Goal: Information Seeking & Learning: Learn about a topic

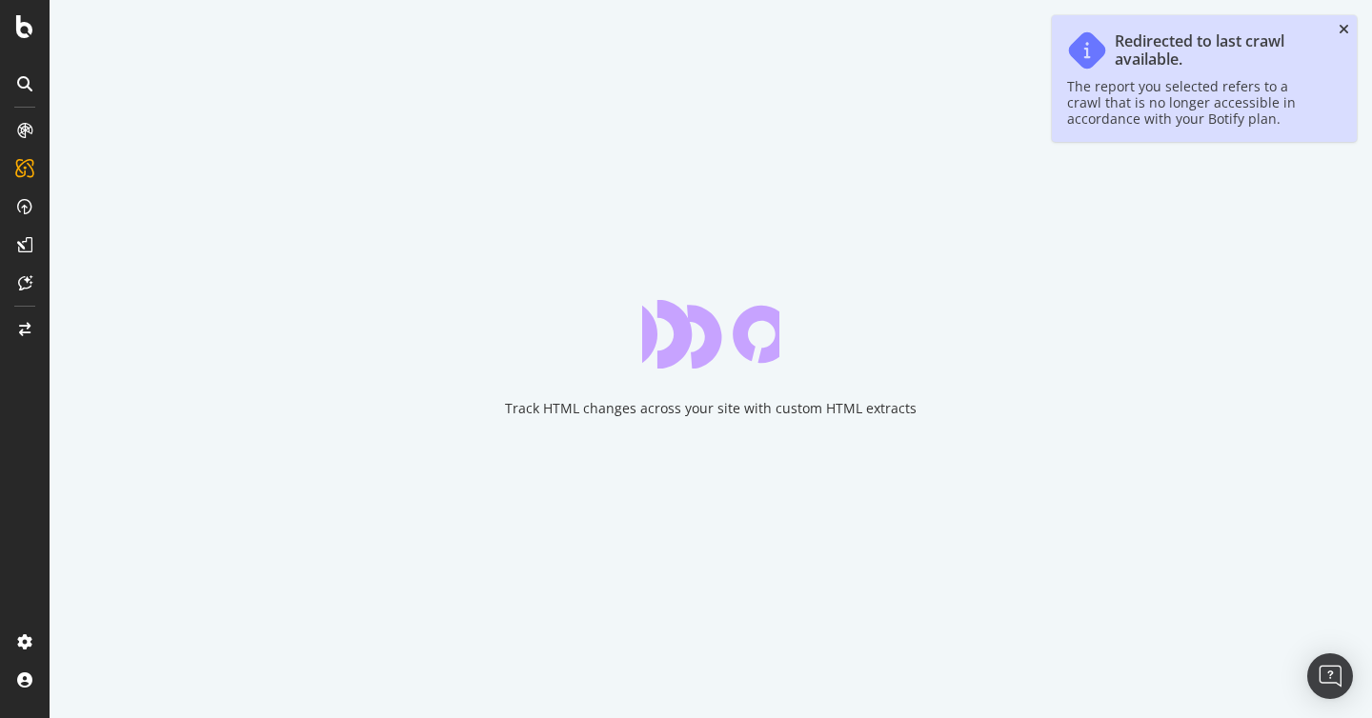
click at [1343, 33] on icon "close toast" at bounding box center [1343, 29] width 10 height 13
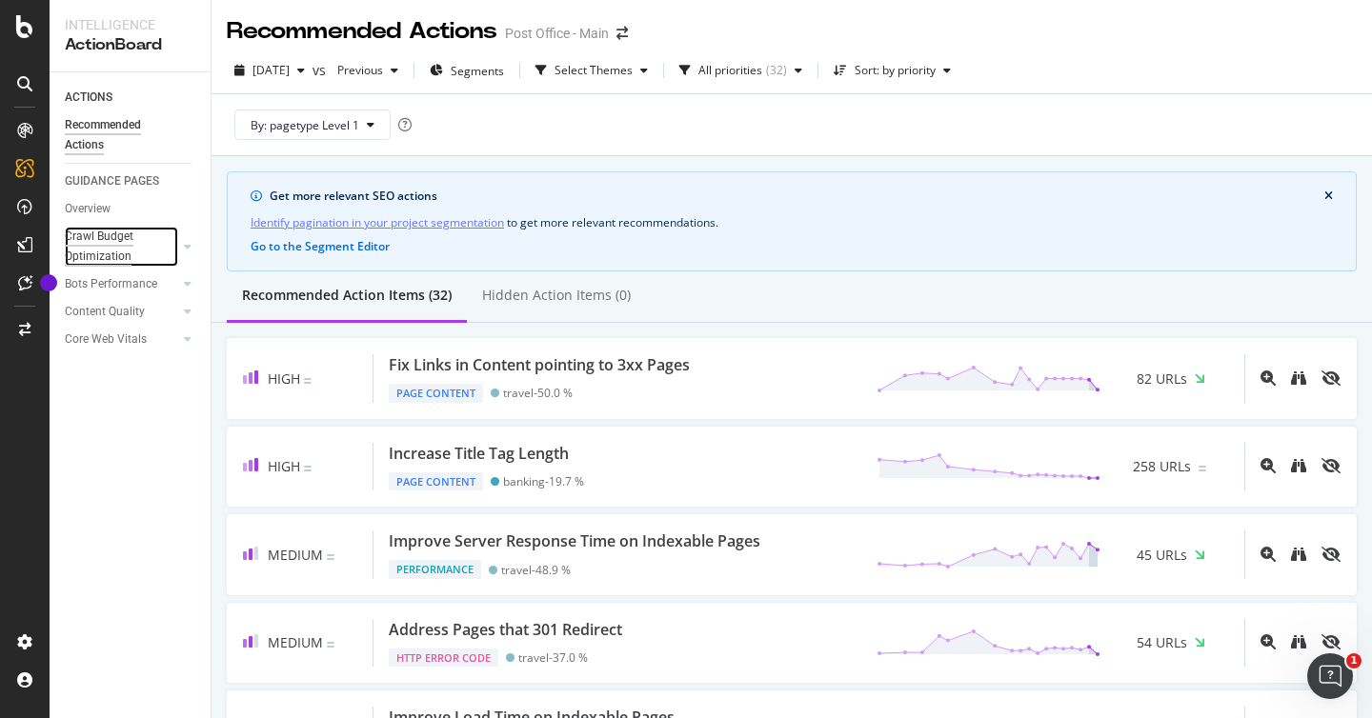
click at [110, 246] on div "Crawl Budget Optimization" at bounding box center [115, 247] width 100 height 40
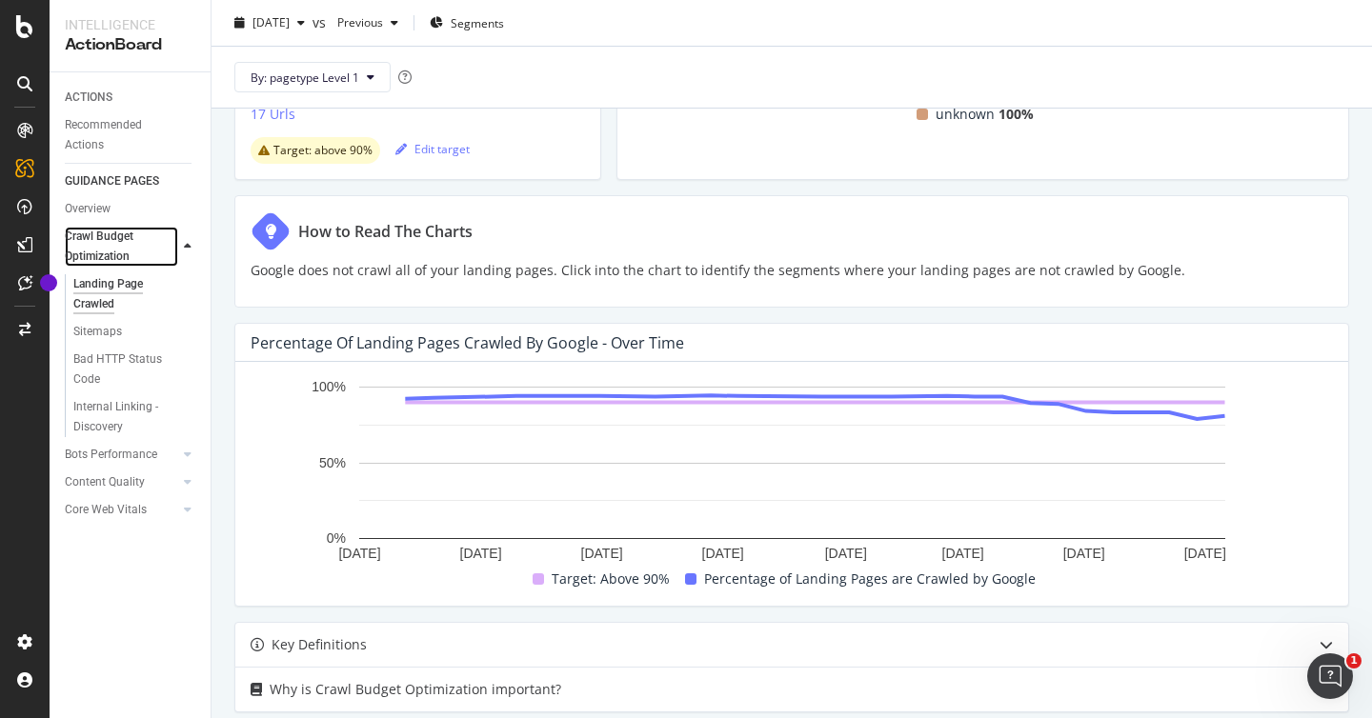
scroll to position [149, 0]
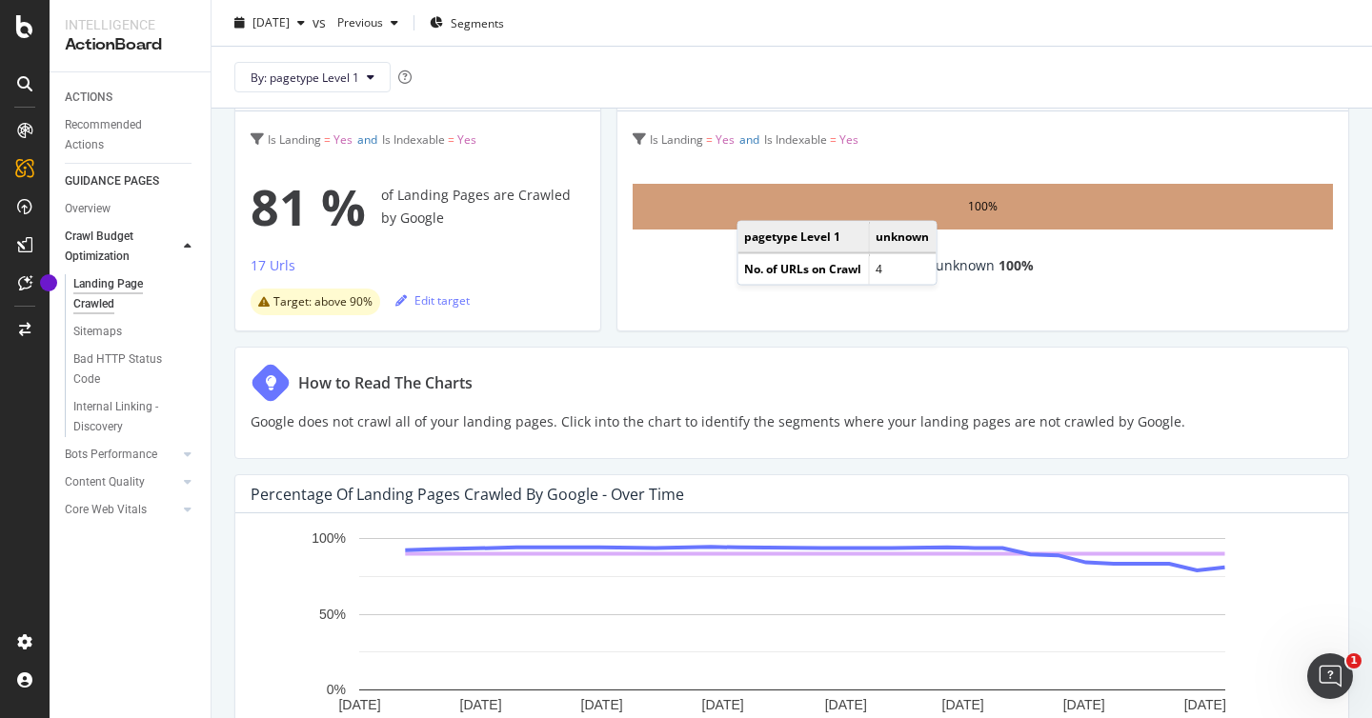
click at [753, 204] on div "100%" at bounding box center [982, 207] width 700 height 46
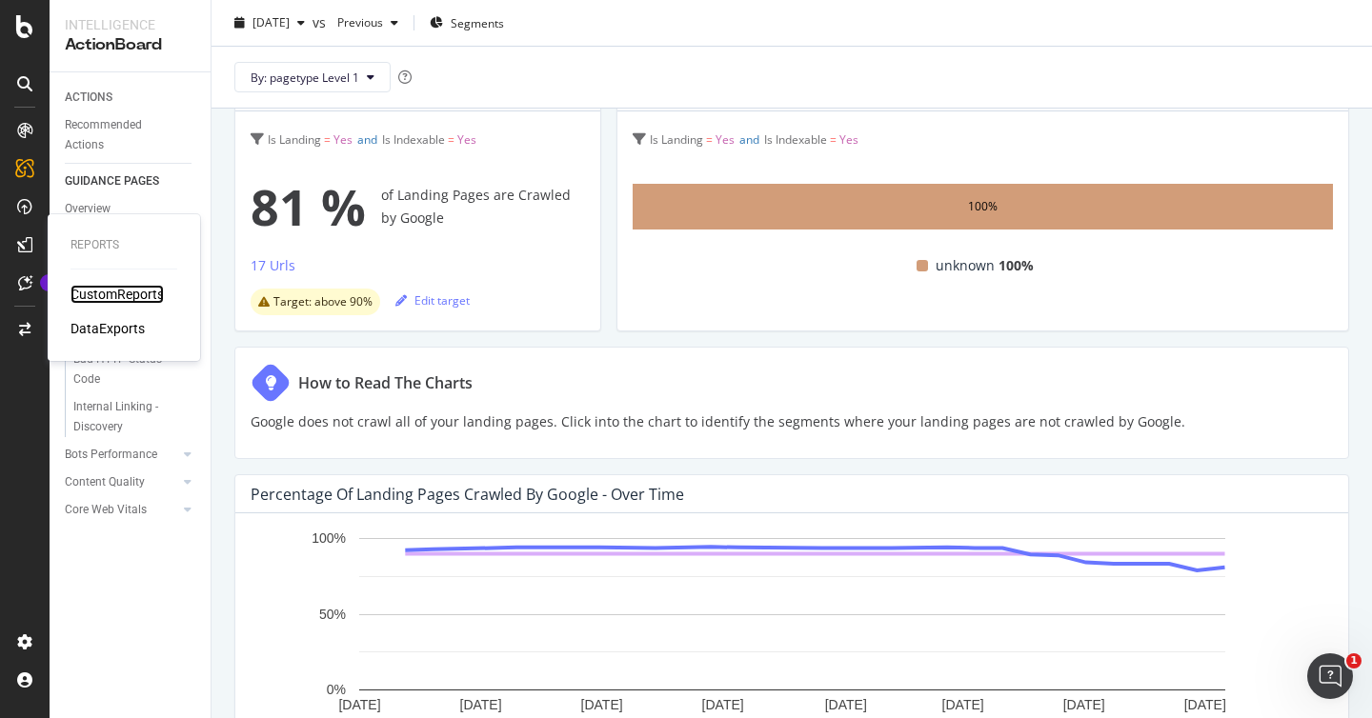
click at [81, 295] on div "CustomReports" at bounding box center [116, 294] width 93 height 19
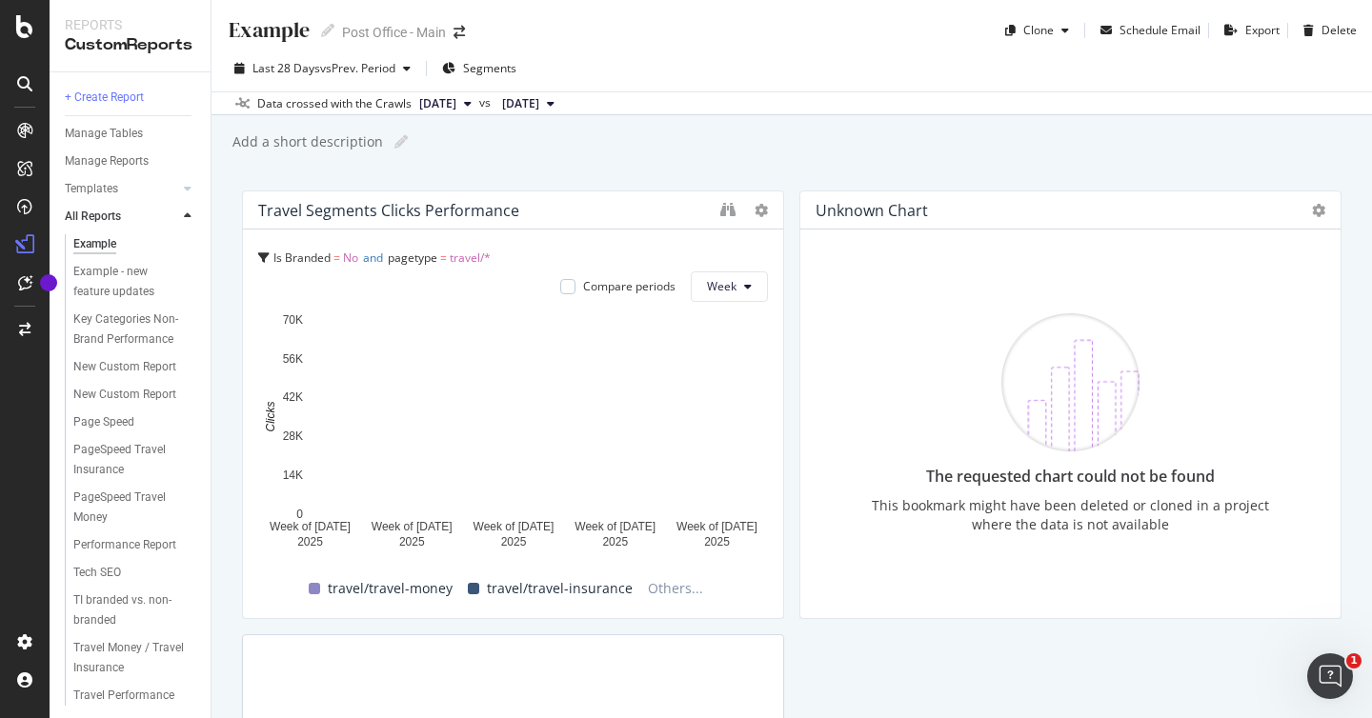
scroll to position [3, 0]
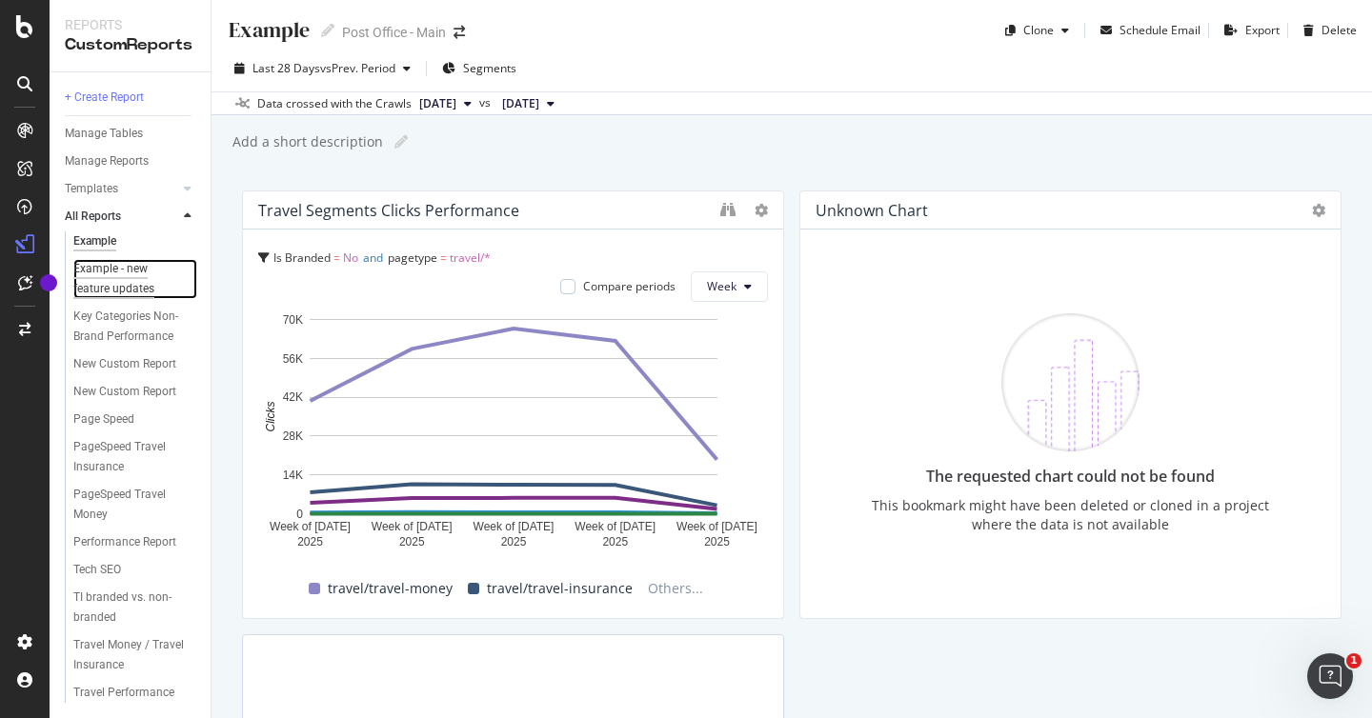
click at [111, 282] on div "Example - new feature updates" at bounding box center [128, 279] width 110 height 40
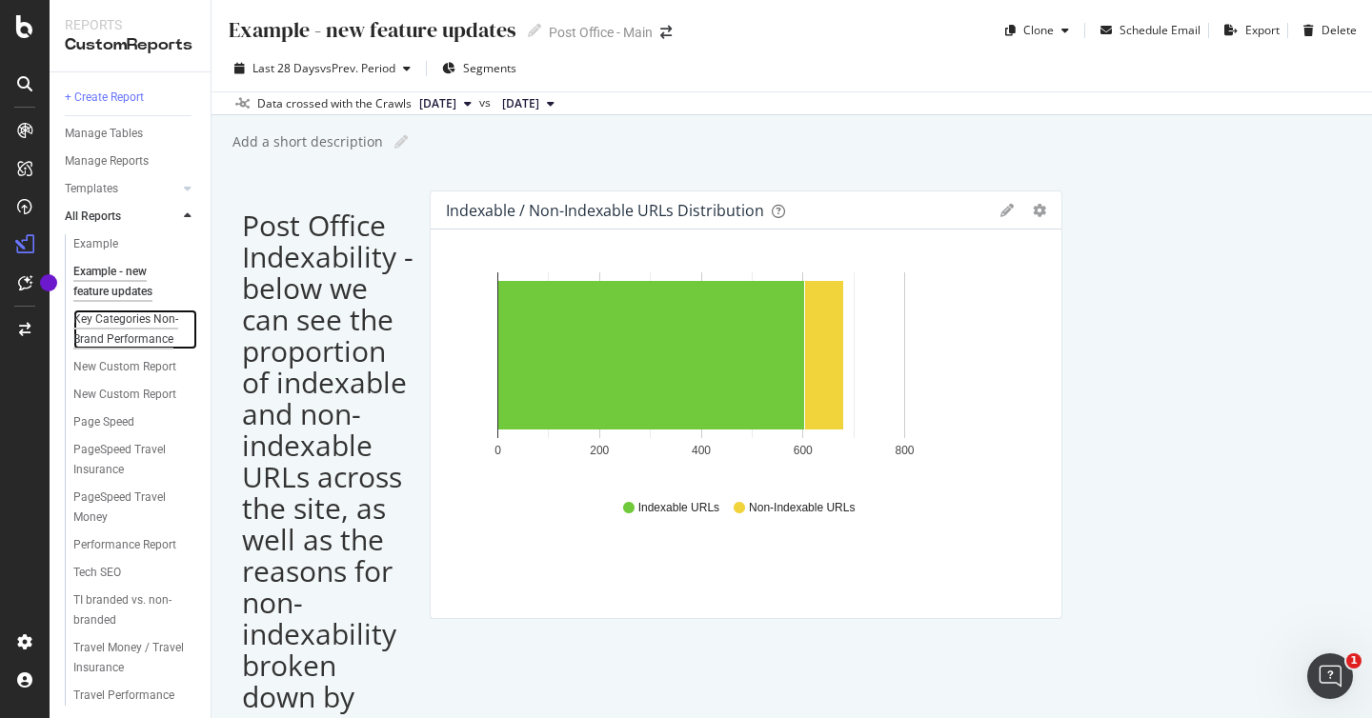
click at [115, 341] on div "Key Categories Non-Brand Performance" at bounding box center [129, 330] width 113 height 40
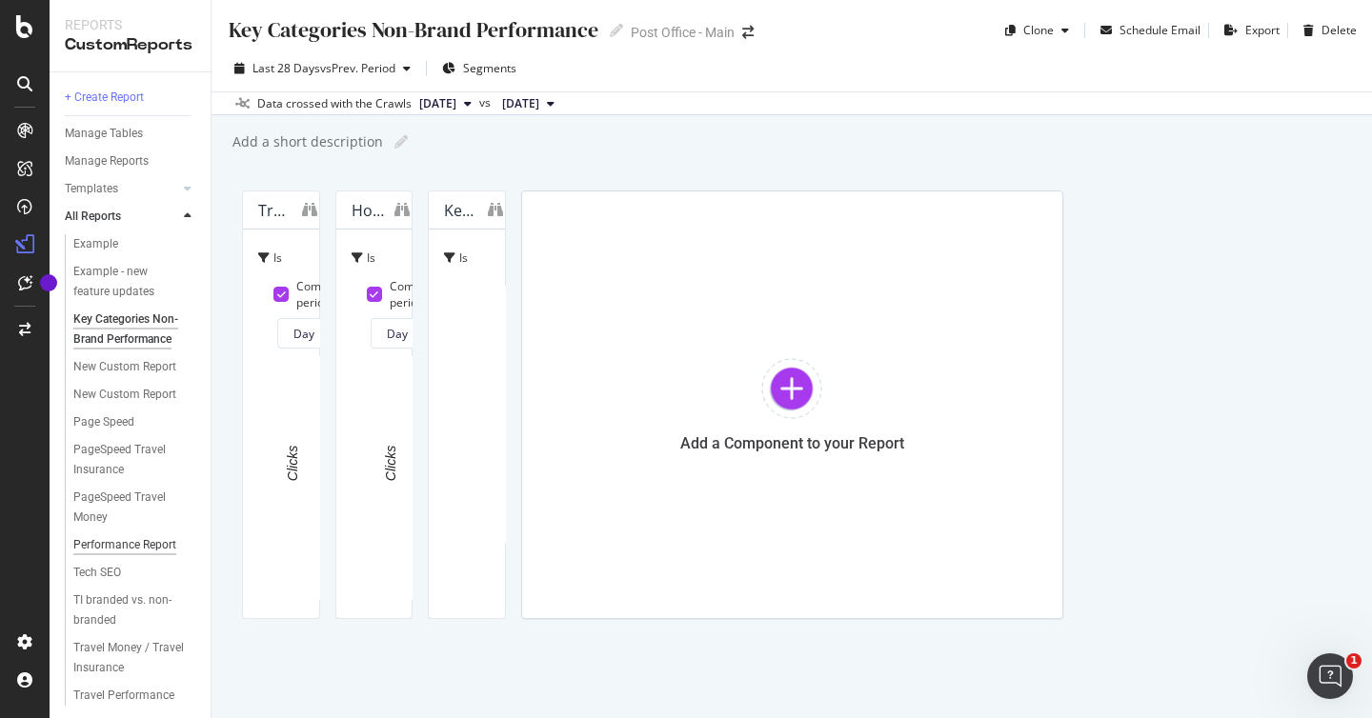
scroll to position [3, 0]
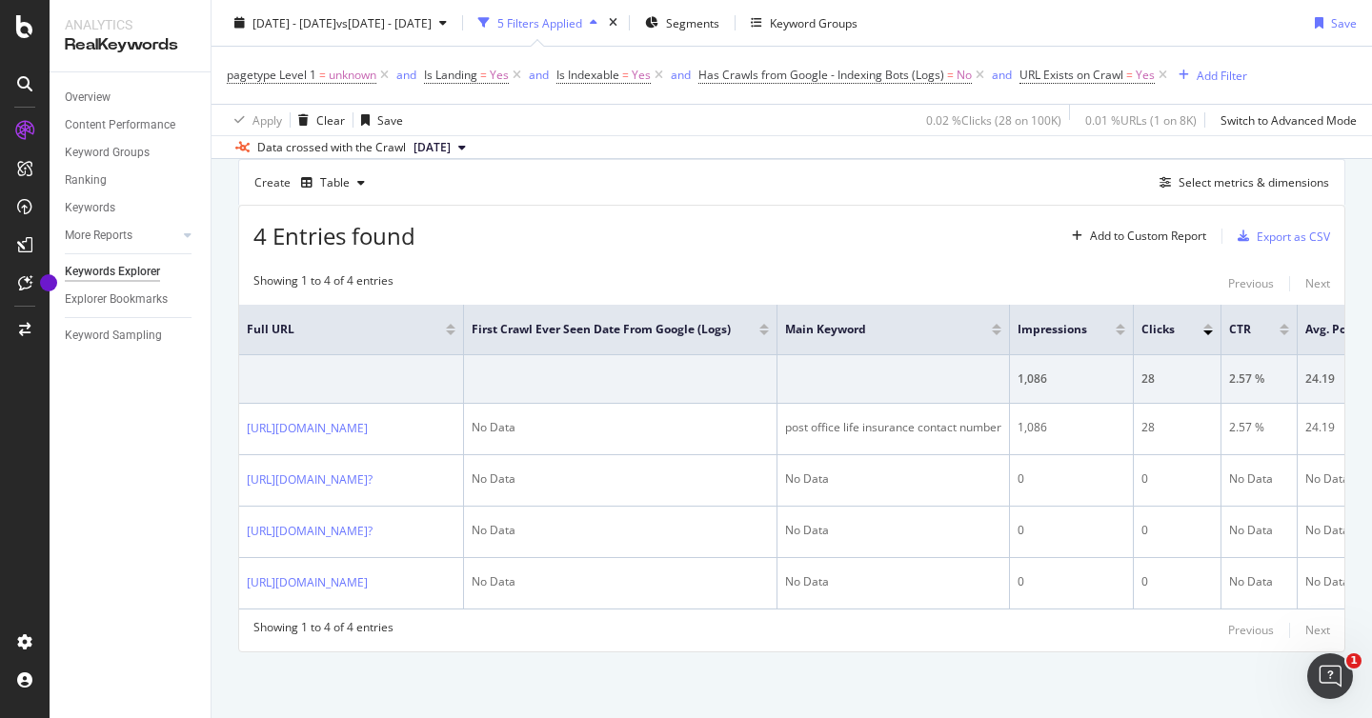
scroll to position [172, 0]
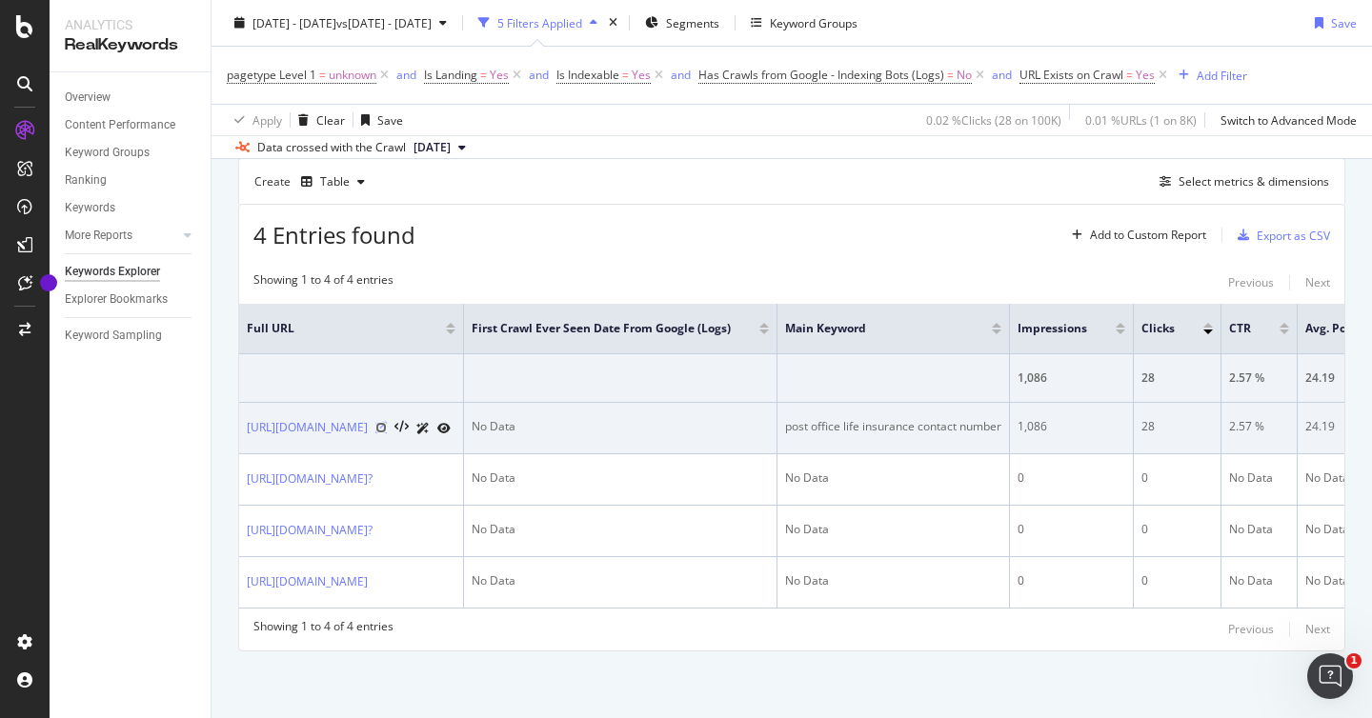
click at [387, 428] on icon at bounding box center [380, 427] width 11 height 11
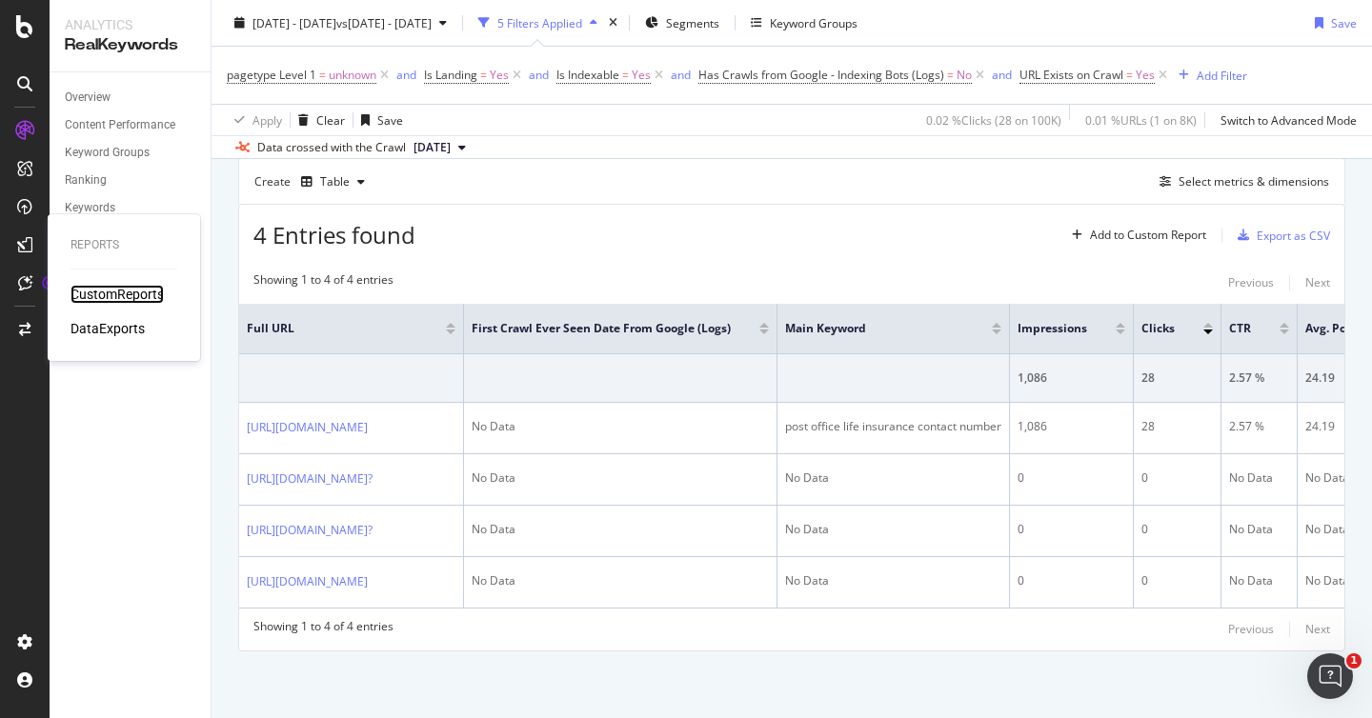
click at [102, 296] on div "CustomReports" at bounding box center [116, 294] width 93 height 19
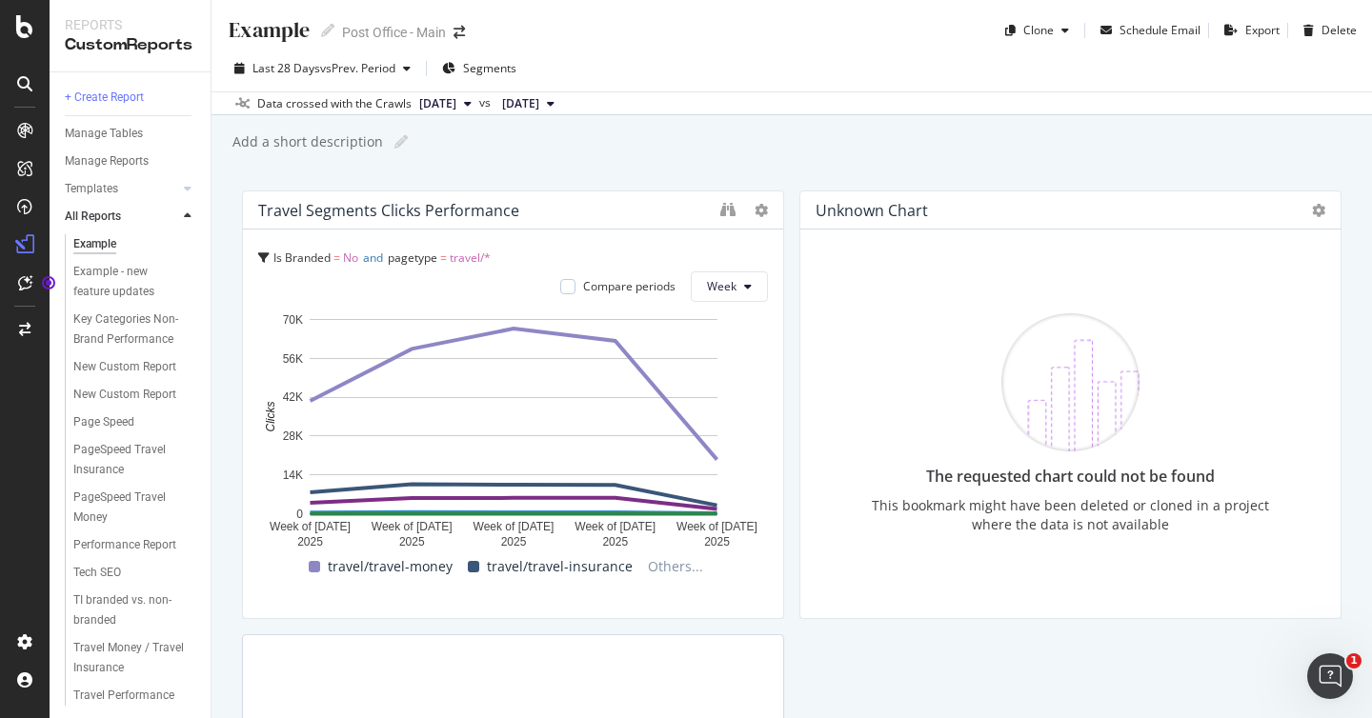
click at [214, 379] on div "Example Example Post Office - Main Clone Schedule Email Export Delete Last 28 D…" at bounding box center [791, 359] width 1160 height 718
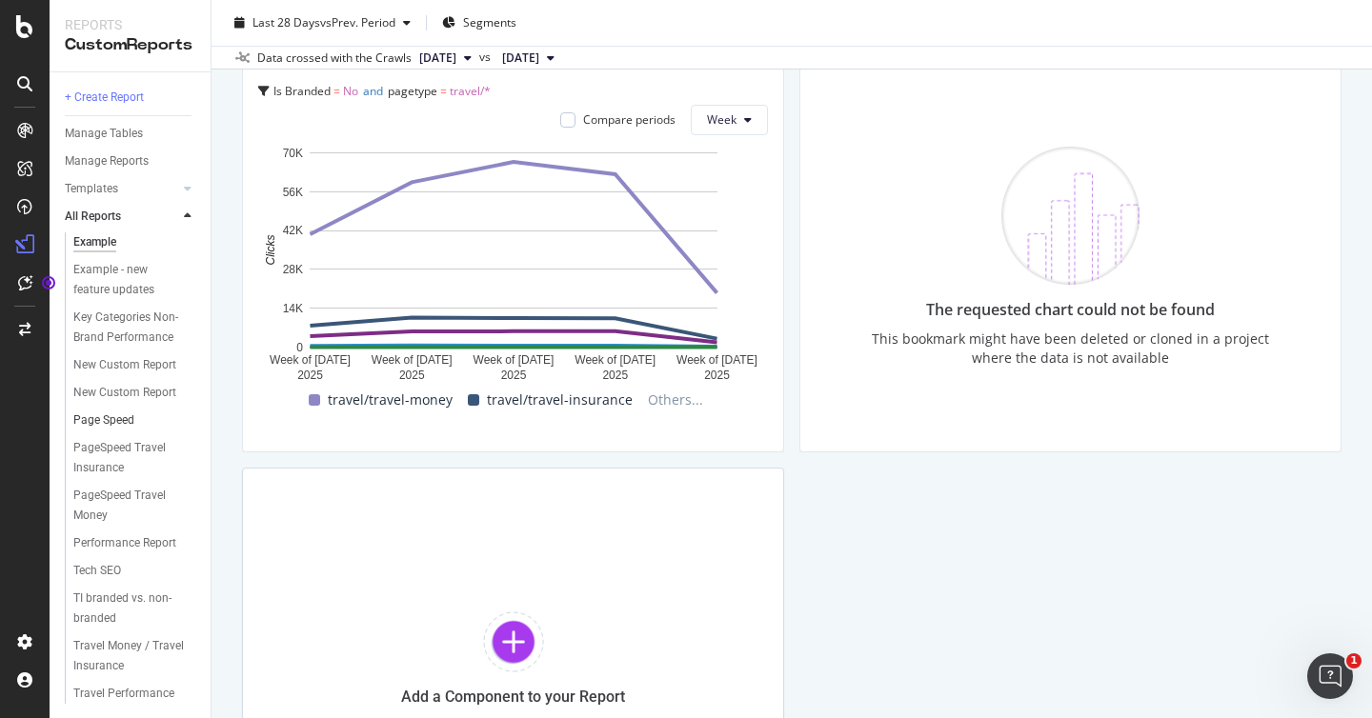
scroll to position [3, 0]
click at [98, 615] on div "TI branded vs. non-branded" at bounding box center [128, 608] width 110 height 40
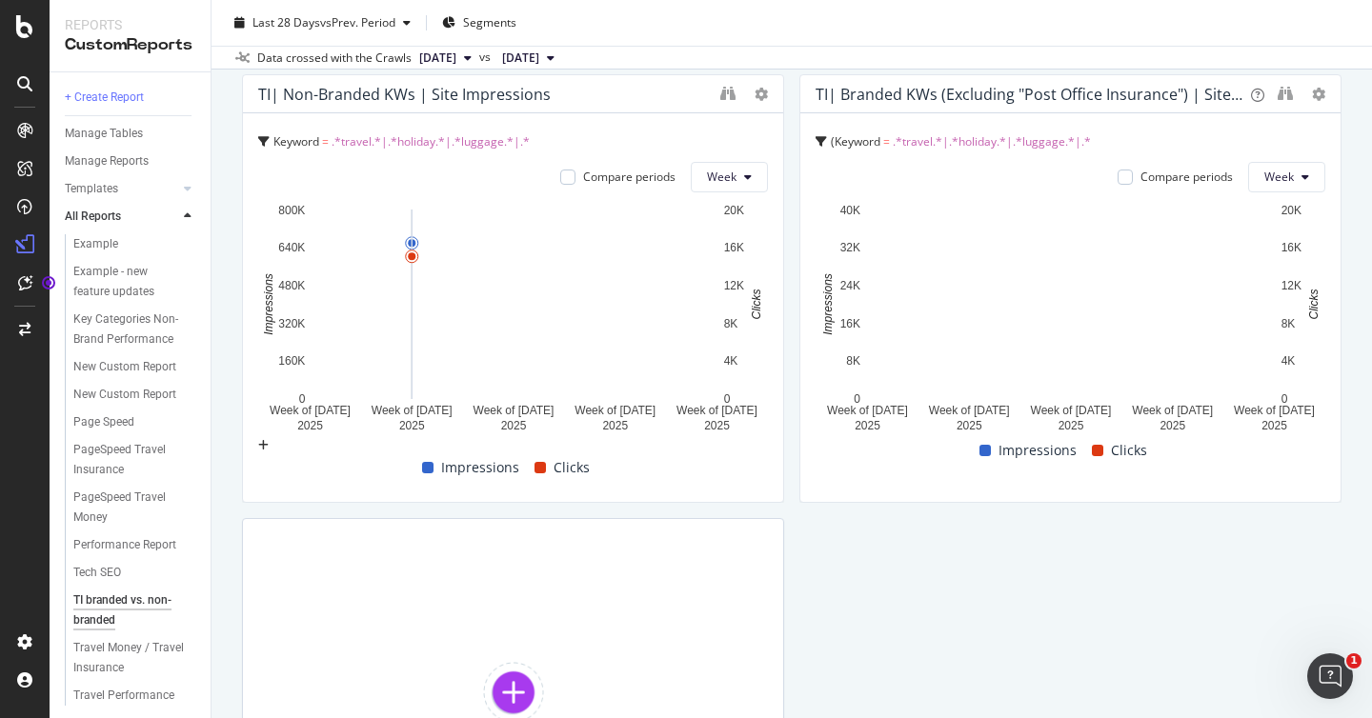
scroll to position [394, 0]
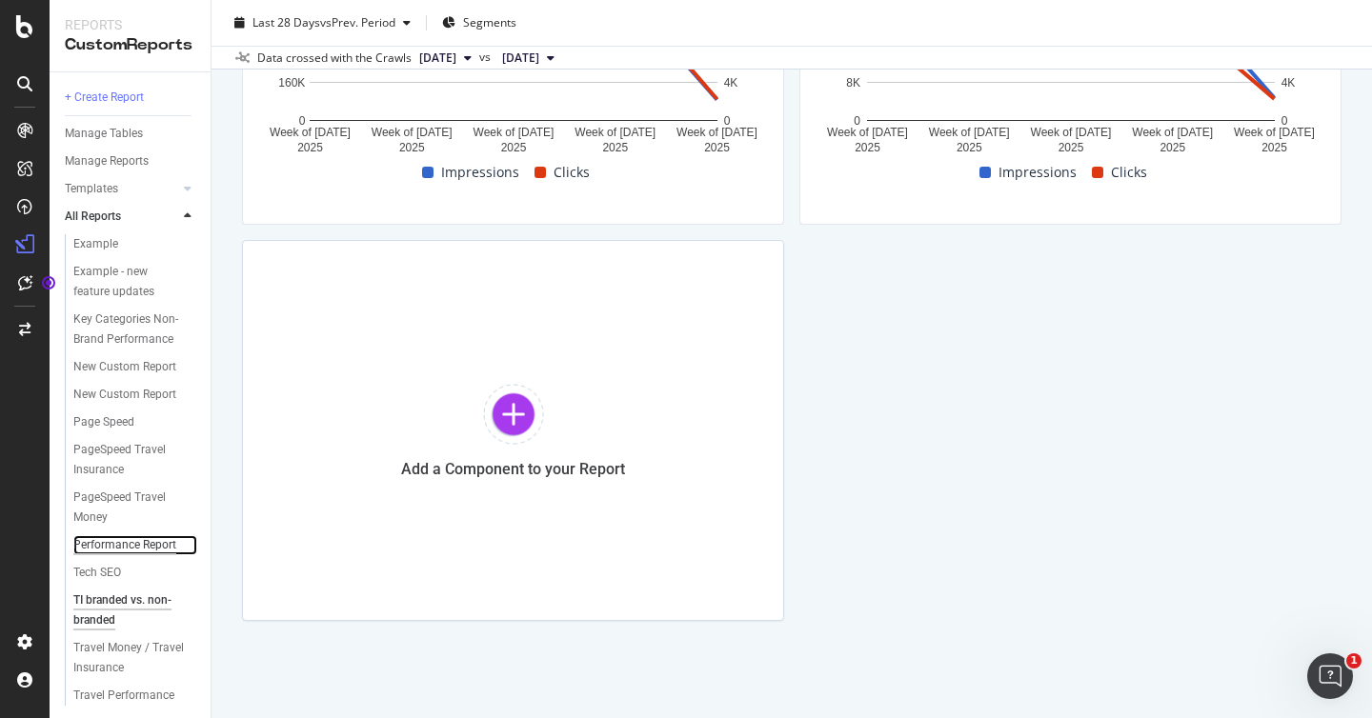
click at [116, 553] on div "Performance Report" at bounding box center [124, 545] width 103 height 20
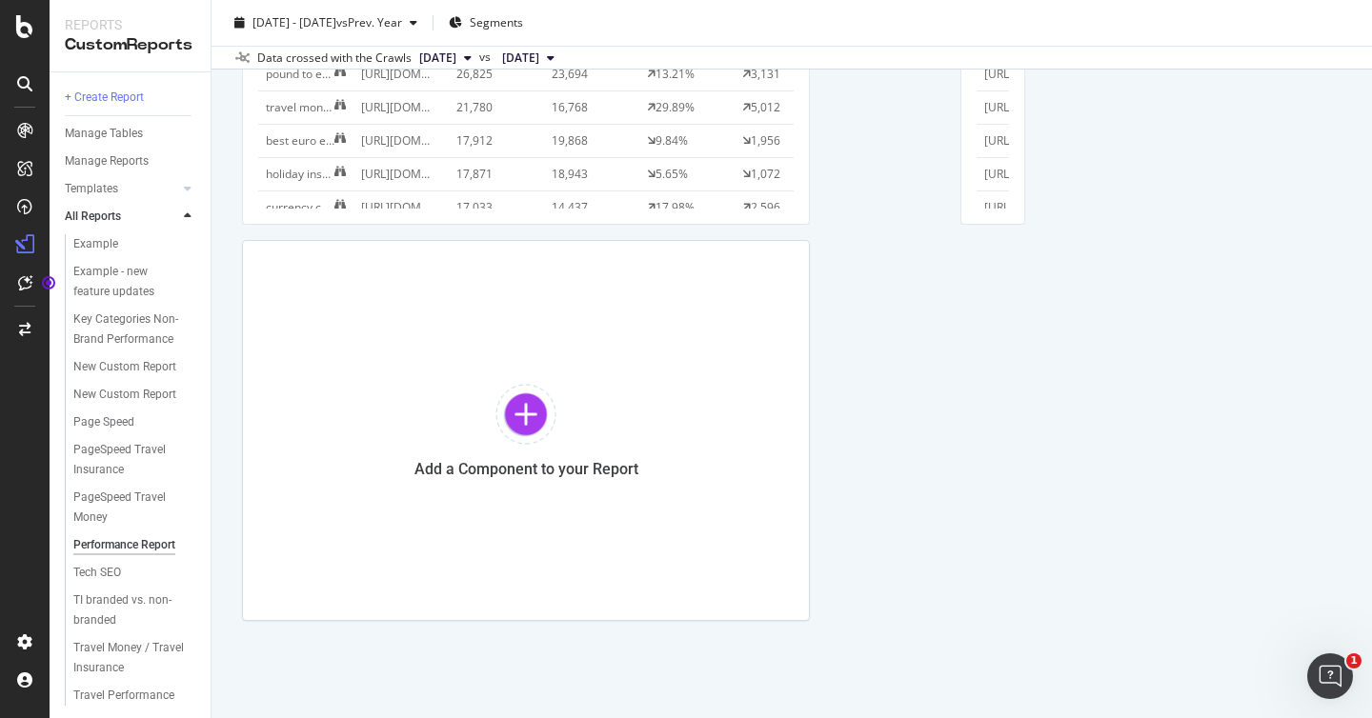
scroll to position [2751, 0]
click at [509, 416] on div at bounding box center [525, 414] width 61 height 61
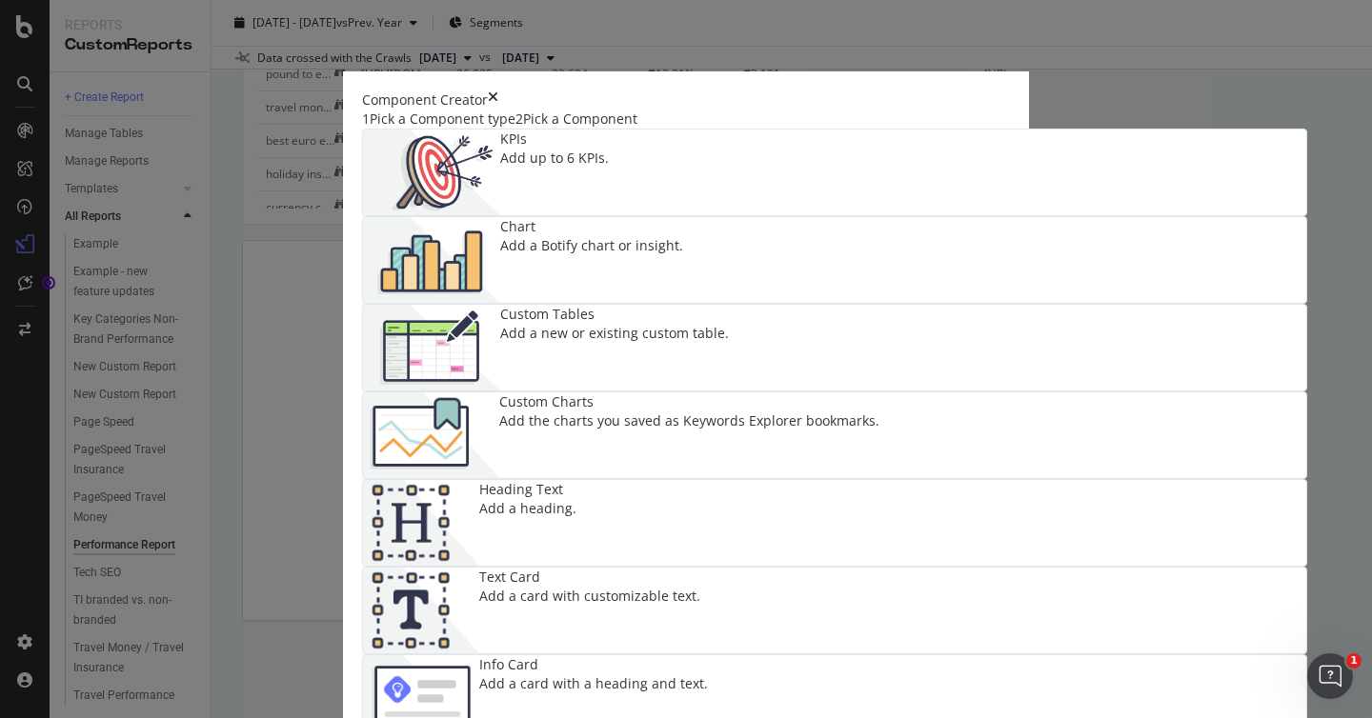
click at [500, 265] on img "modal" at bounding box center [431, 260] width 137 height 86
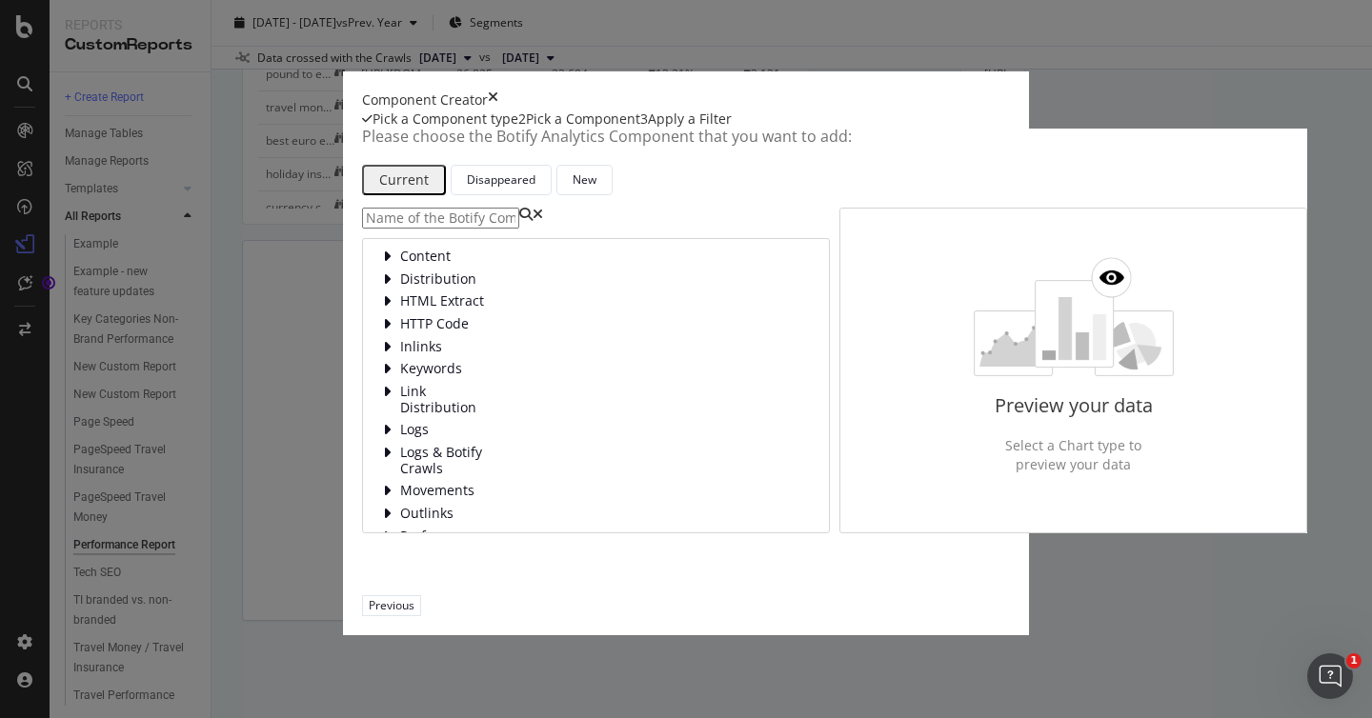
click at [519, 229] on input "modal" at bounding box center [440, 218] width 157 height 21
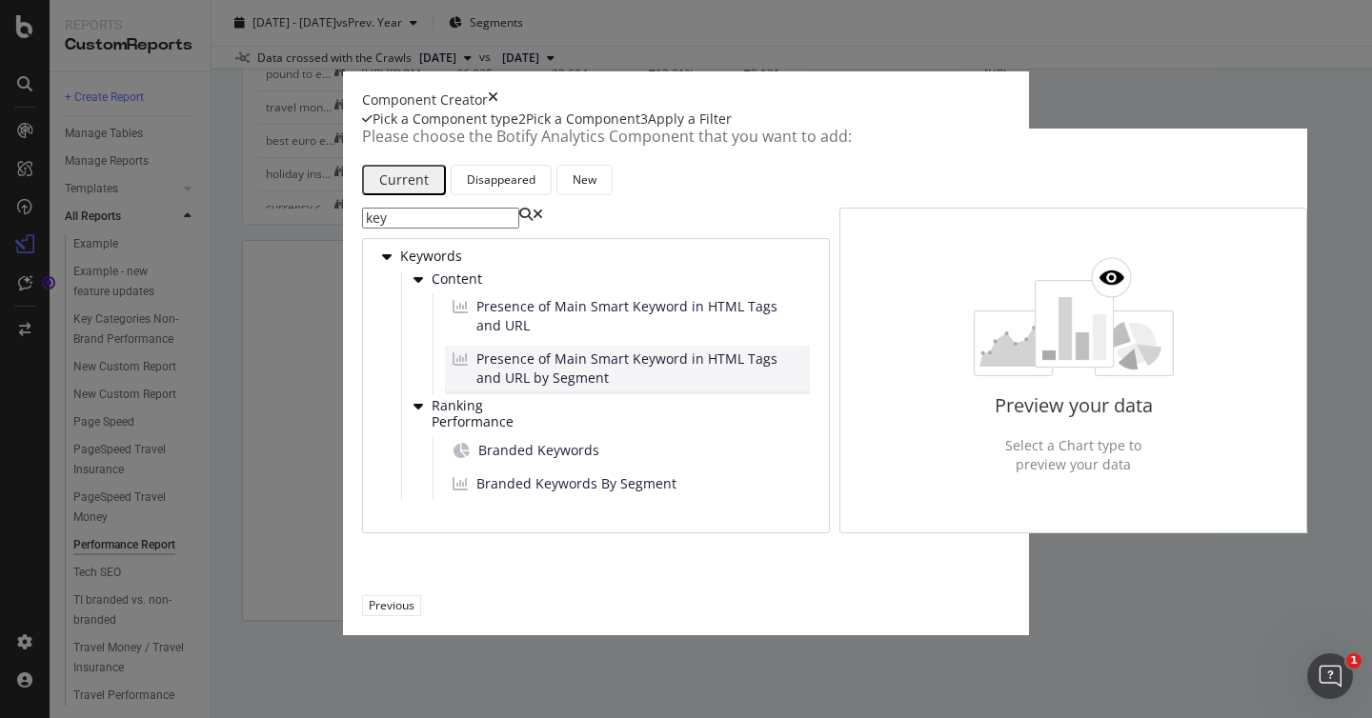
scroll to position [38, 0]
type input "key"
click at [498, 90] on icon "times" at bounding box center [493, 99] width 10 height 19
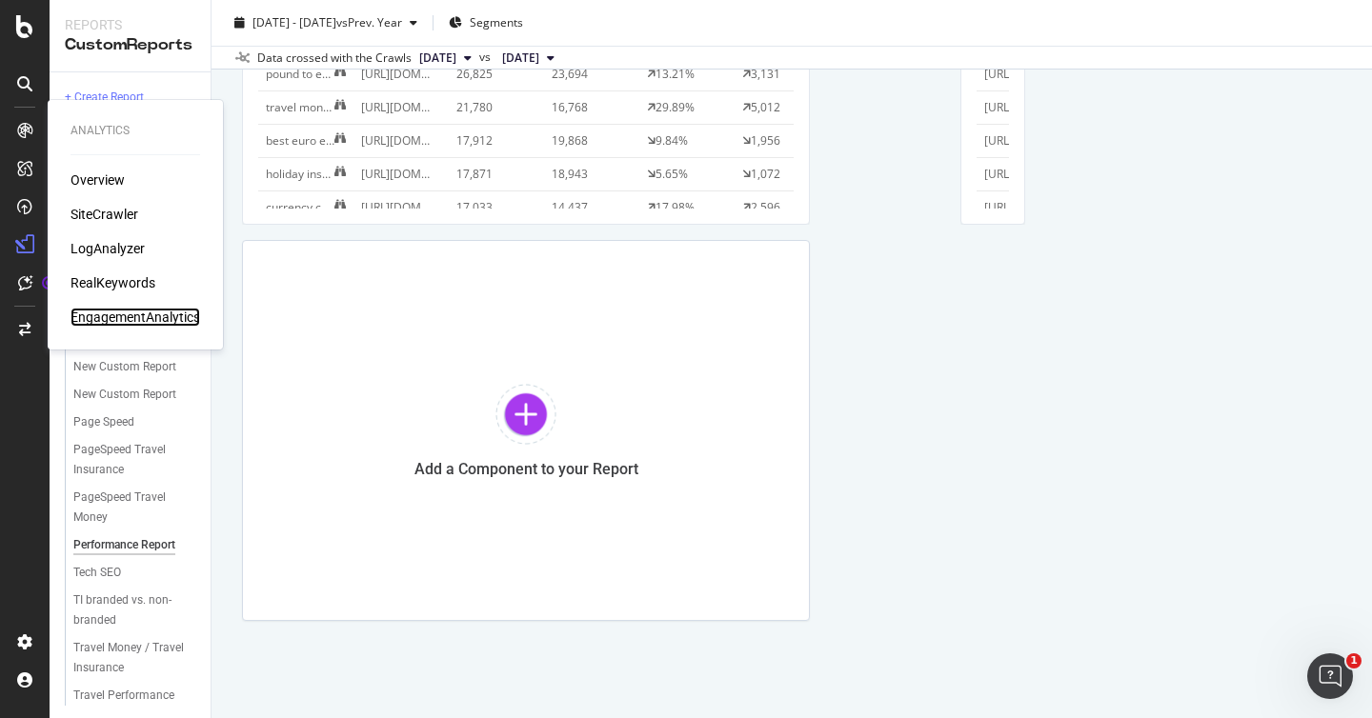
click at [126, 321] on div "EngagementAnalytics" at bounding box center [135, 317] width 130 height 19
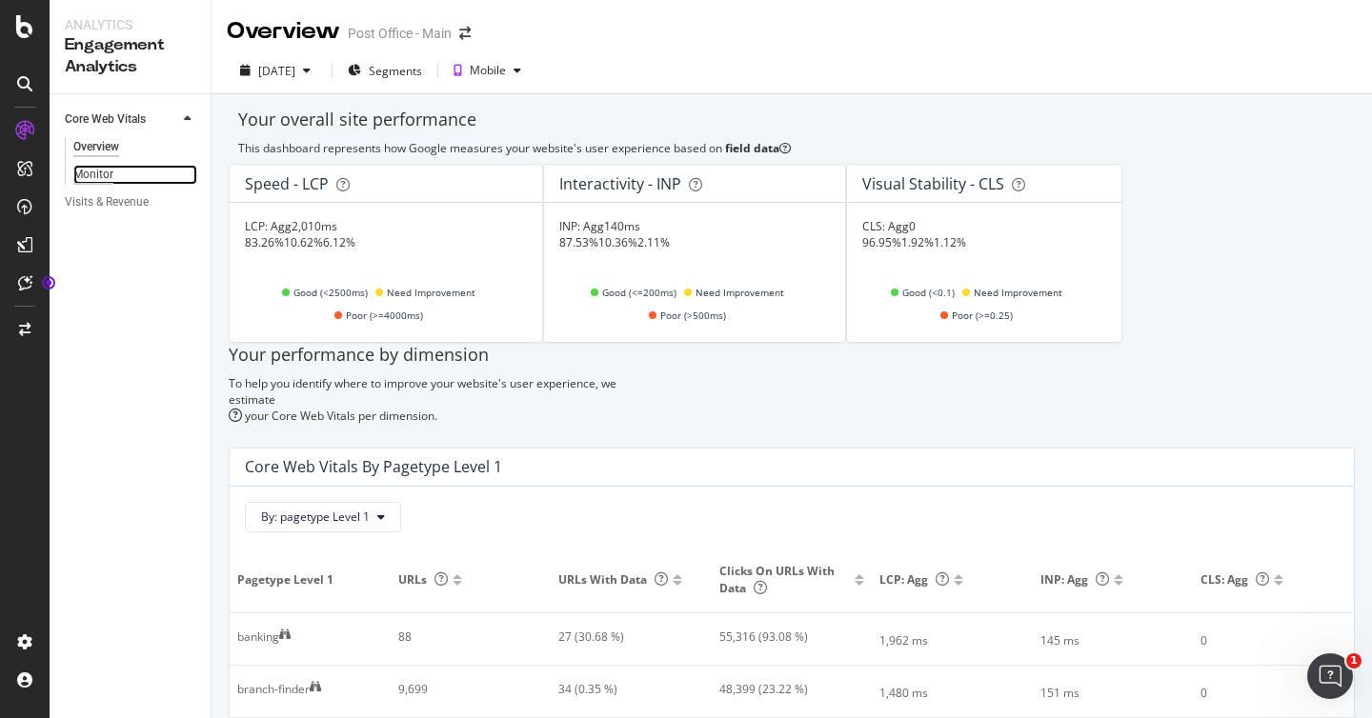
click at [105, 170] on div "Monitor" at bounding box center [93, 175] width 40 height 20
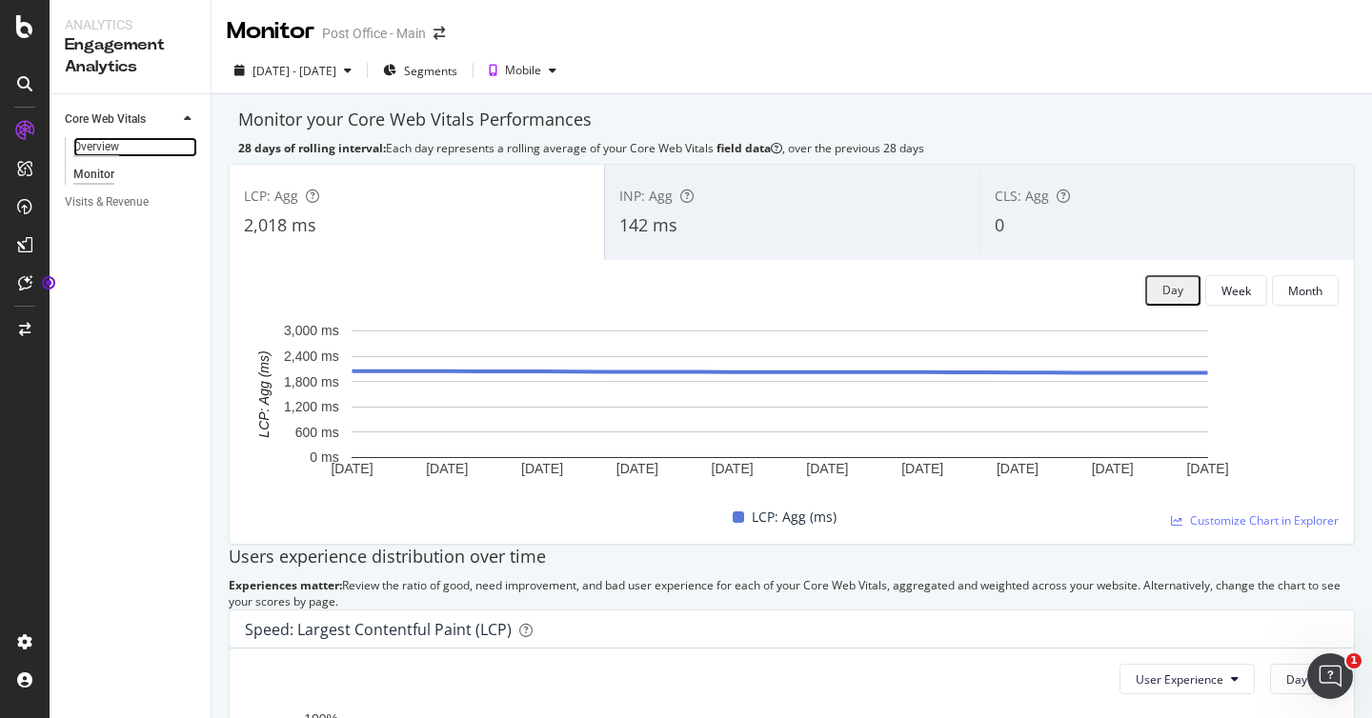
click at [99, 153] on div "Overview" at bounding box center [96, 147] width 46 height 20
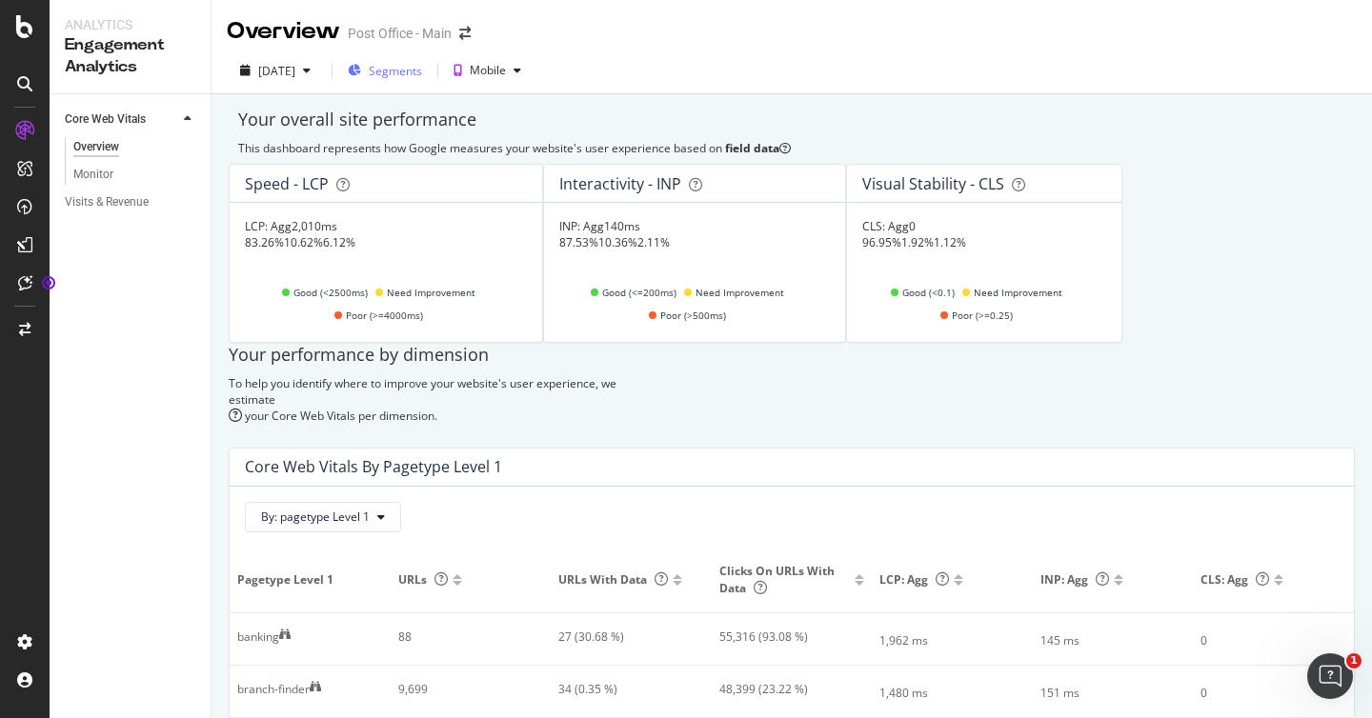
click at [417, 71] on span "Segments" at bounding box center [395, 71] width 53 height 16
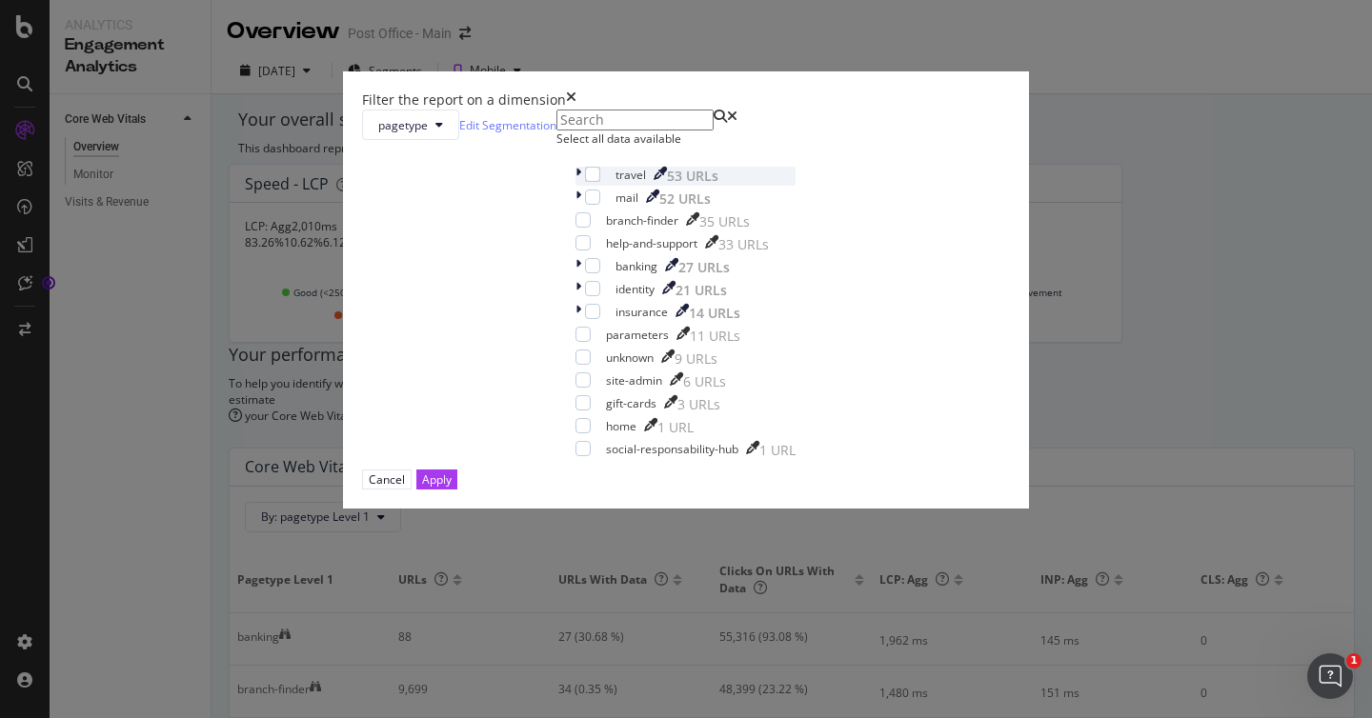
click at [575, 186] on div "modal" at bounding box center [580, 176] width 10 height 19
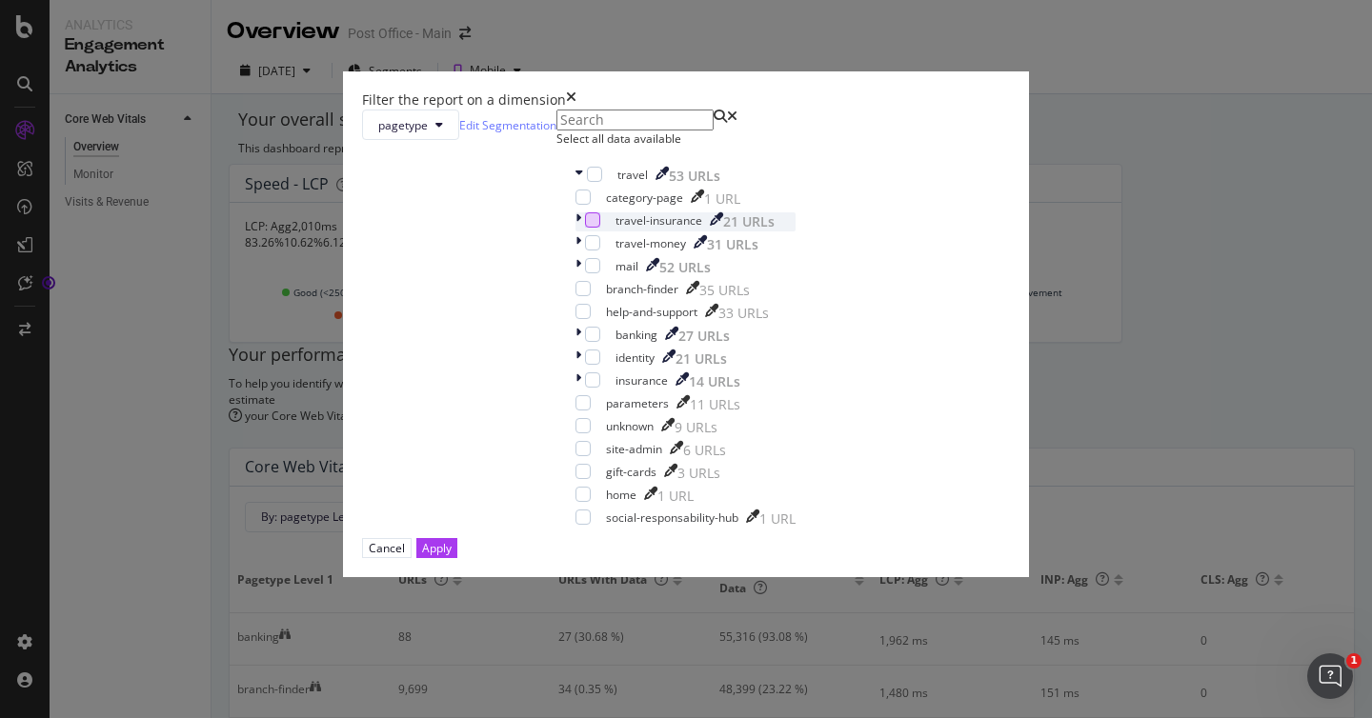
click at [585, 228] on div "modal" at bounding box center [592, 219] width 15 height 15
click at [452, 556] on div "Apply" at bounding box center [437, 548] width 30 height 16
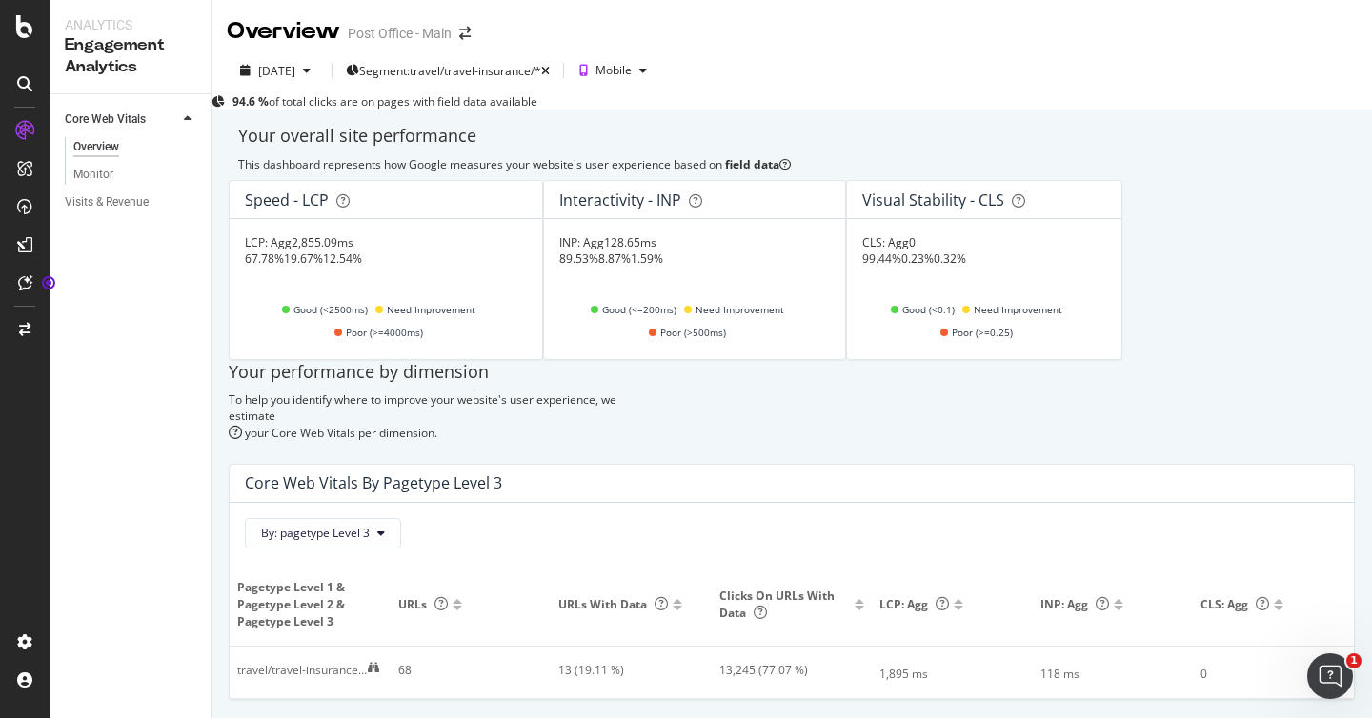
scroll to position [108, 0]
click at [315, 525] on span "By: pagetype Level 3" at bounding box center [315, 533] width 109 height 16
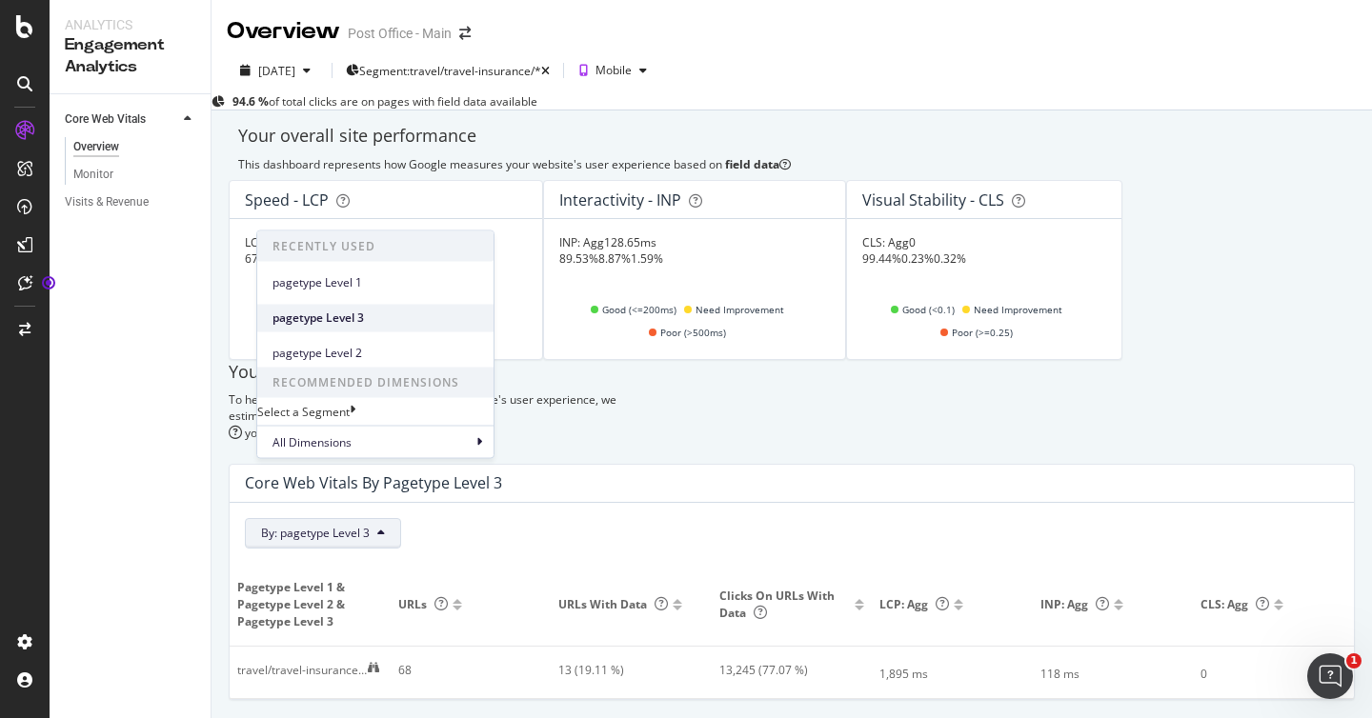
click at [363, 310] on span "pagetype Level 3" at bounding box center [375, 318] width 206 height 17
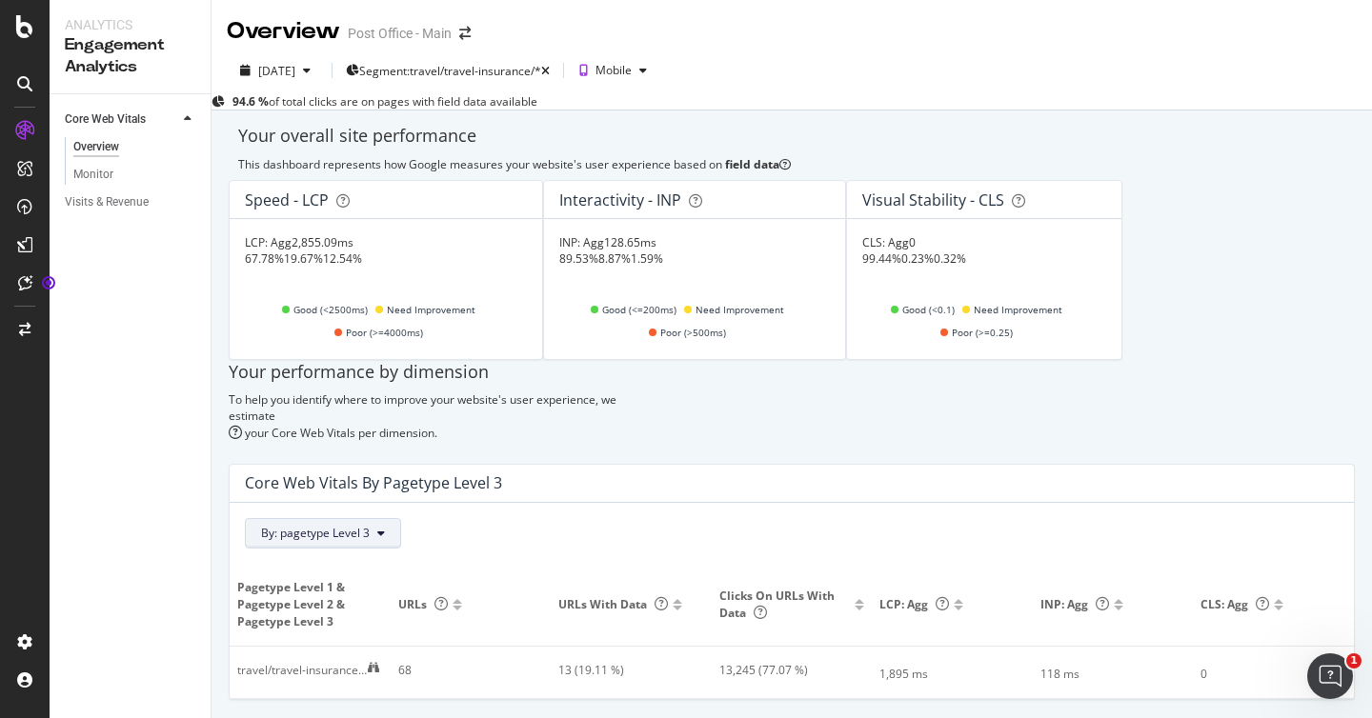
click at [370, 525] on span "By: pagetype Level 3" at bounding box center [315, 533] width 109 height 16
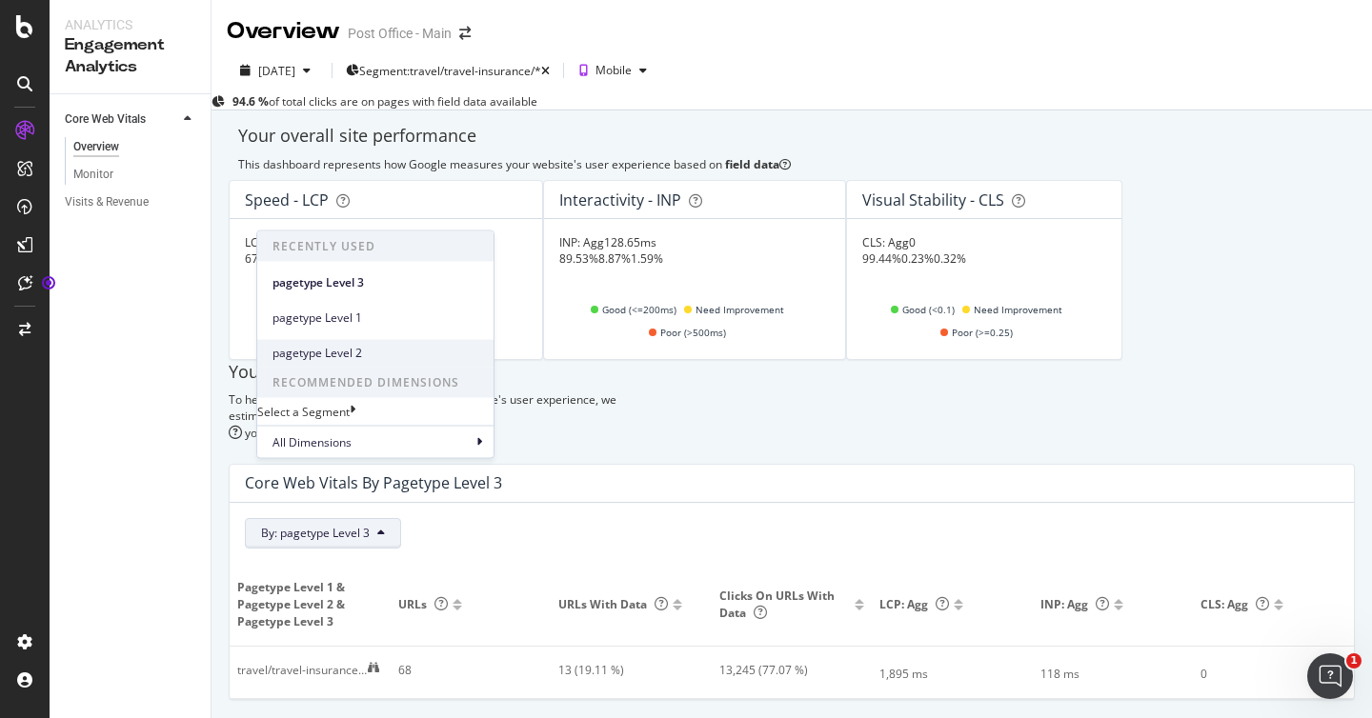
click at [357, 345] on span "pagetype Level 2" at bounding box center [375, 353] width 206 height 17
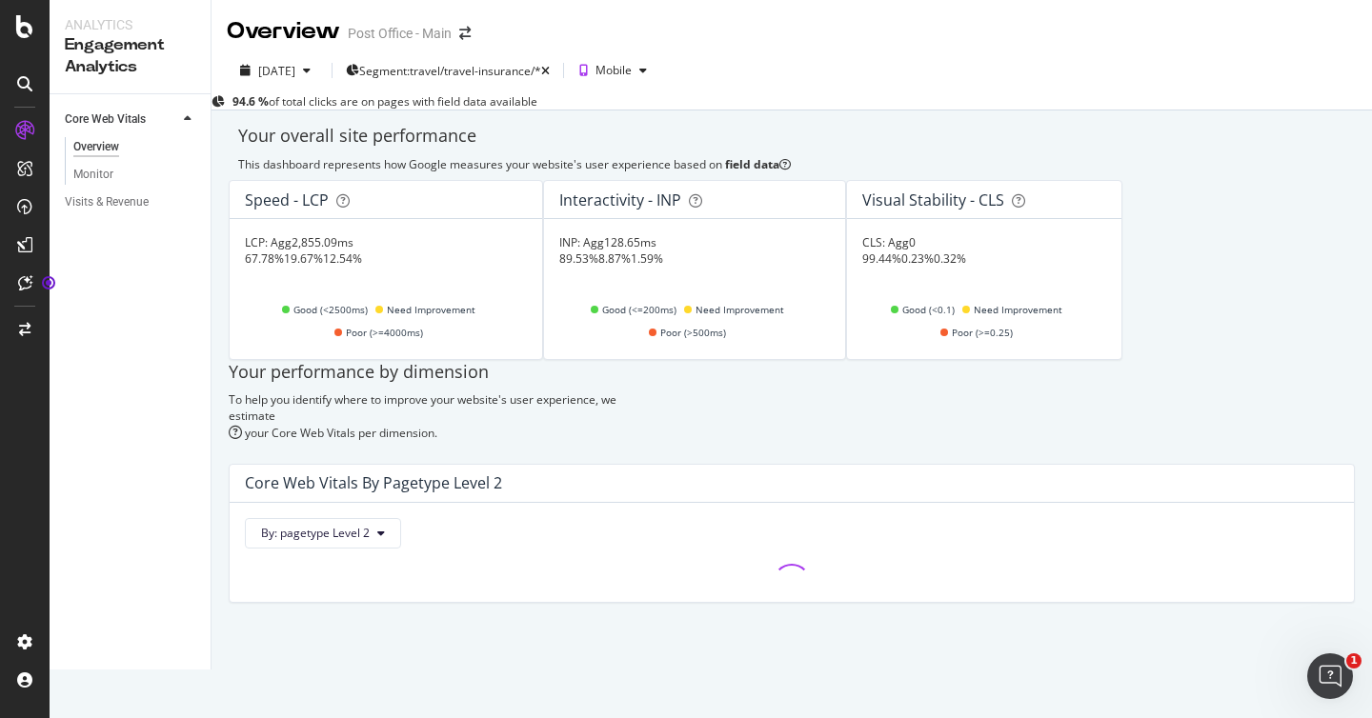
scroll to position [90, 0]
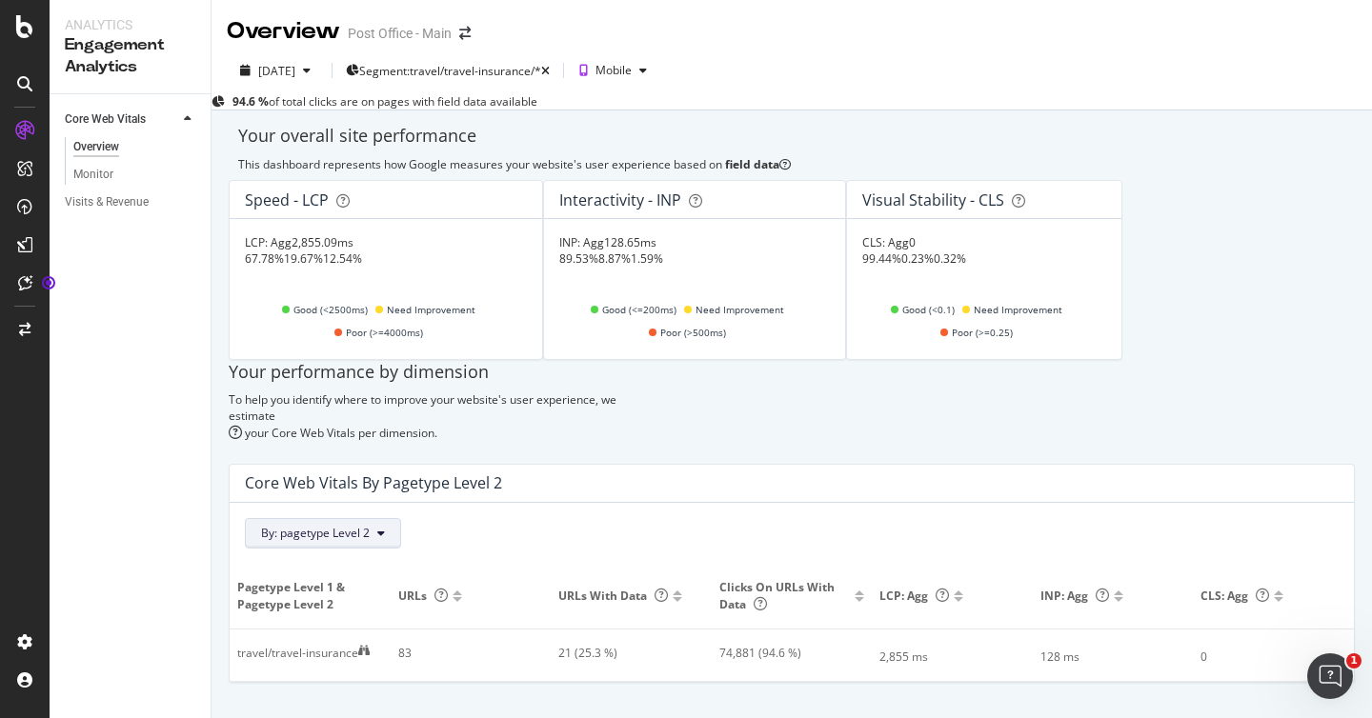
click at [329, 525] on span "By: pagetype Level 2" at bounding box center [315, 533] width 109 height 16
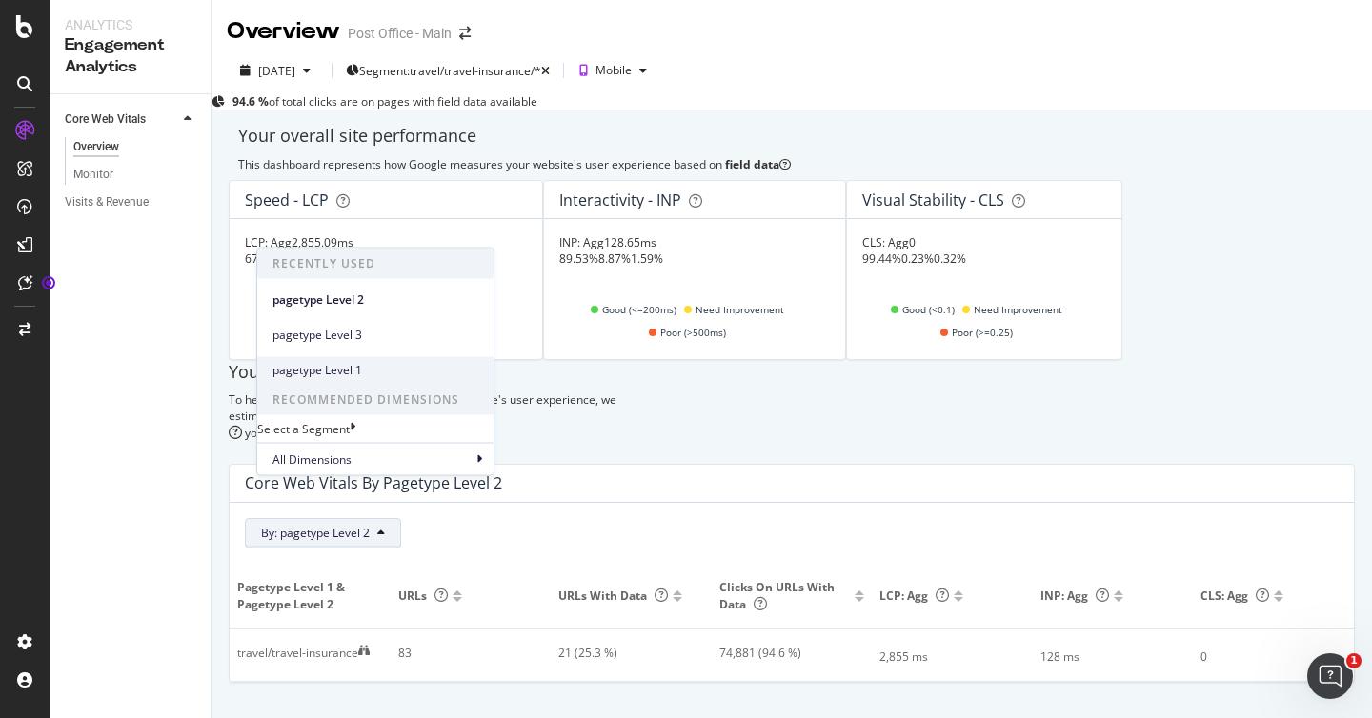
click at [377, 362] on span "pagetype Level 1" at bounding box center [375, 370] width 206 height 17
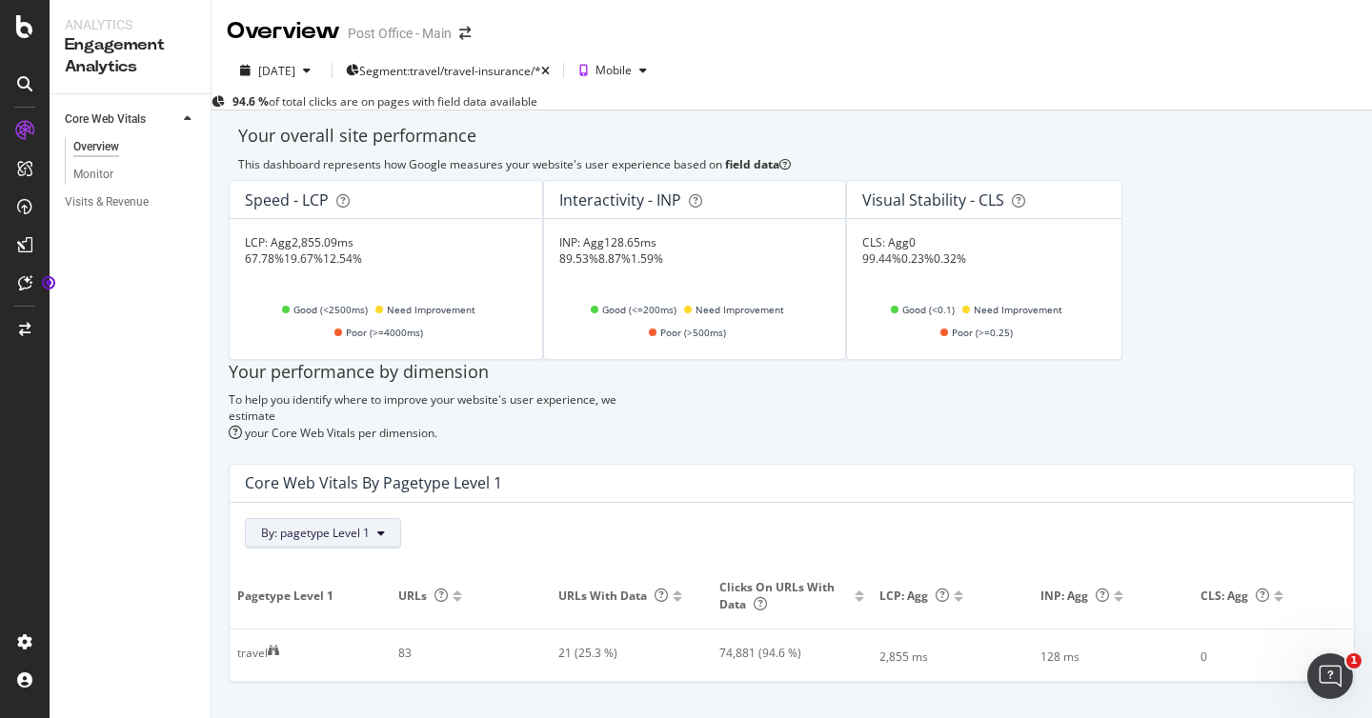
click at [370, 525] on span "By: pagetype Level 1" at bounding box center [315, 533] width 109 height 16
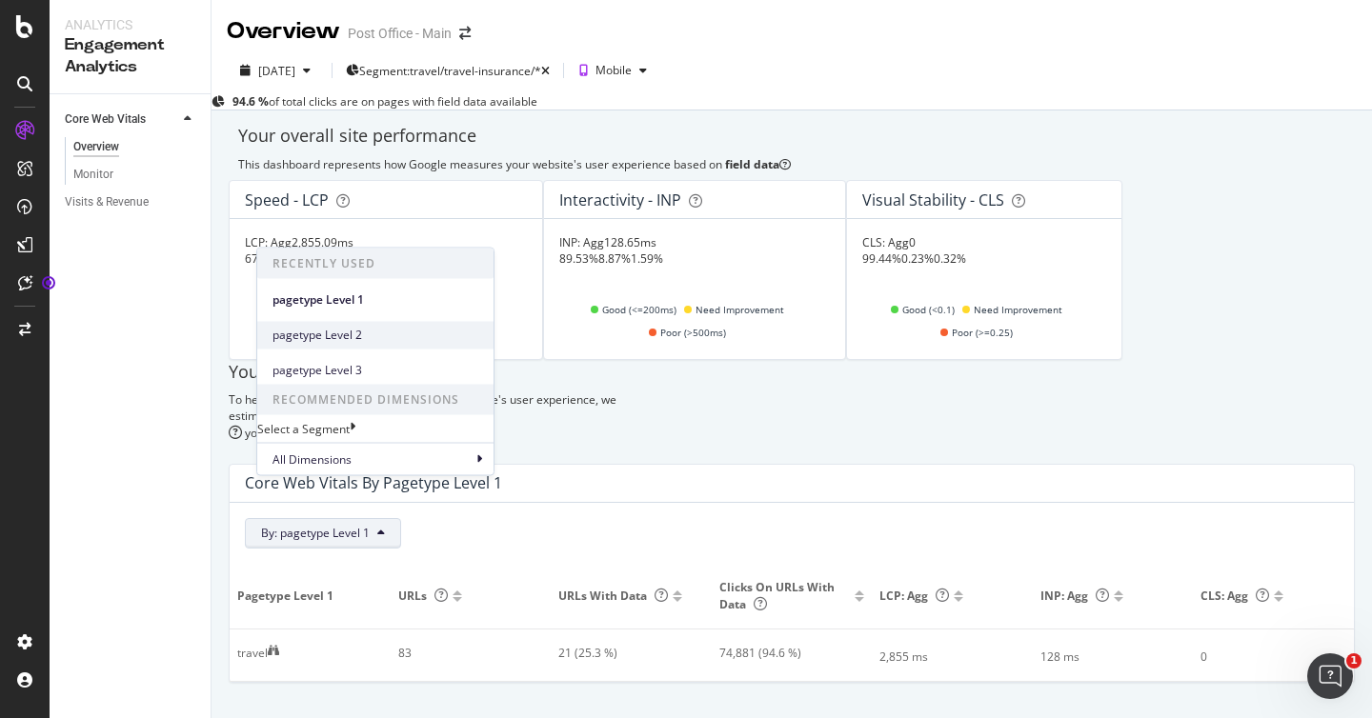
click at [413, 328] on span "pagetype Level 2" at bounding box center [375, 335] width 206 height 17
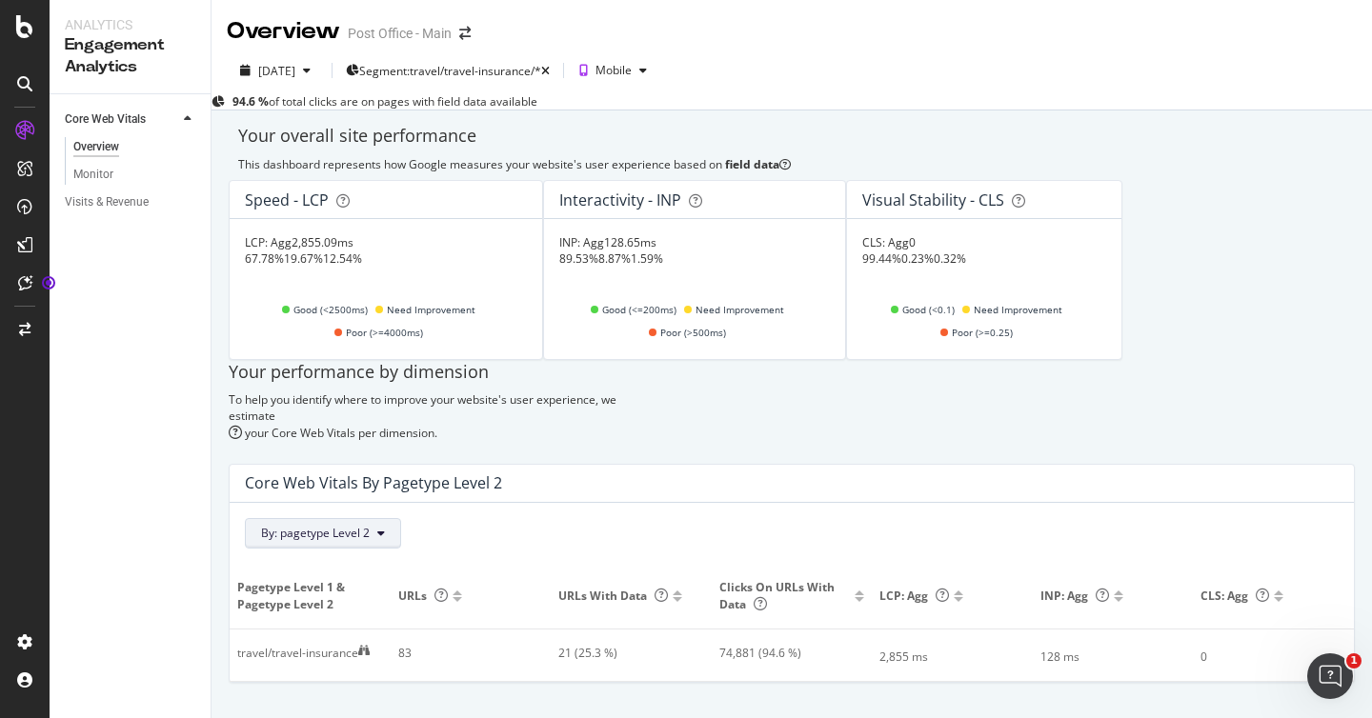
click at [358, 525] on span "By: pagetype Level 2" at bounding box center [315, 533] width 109 height 16
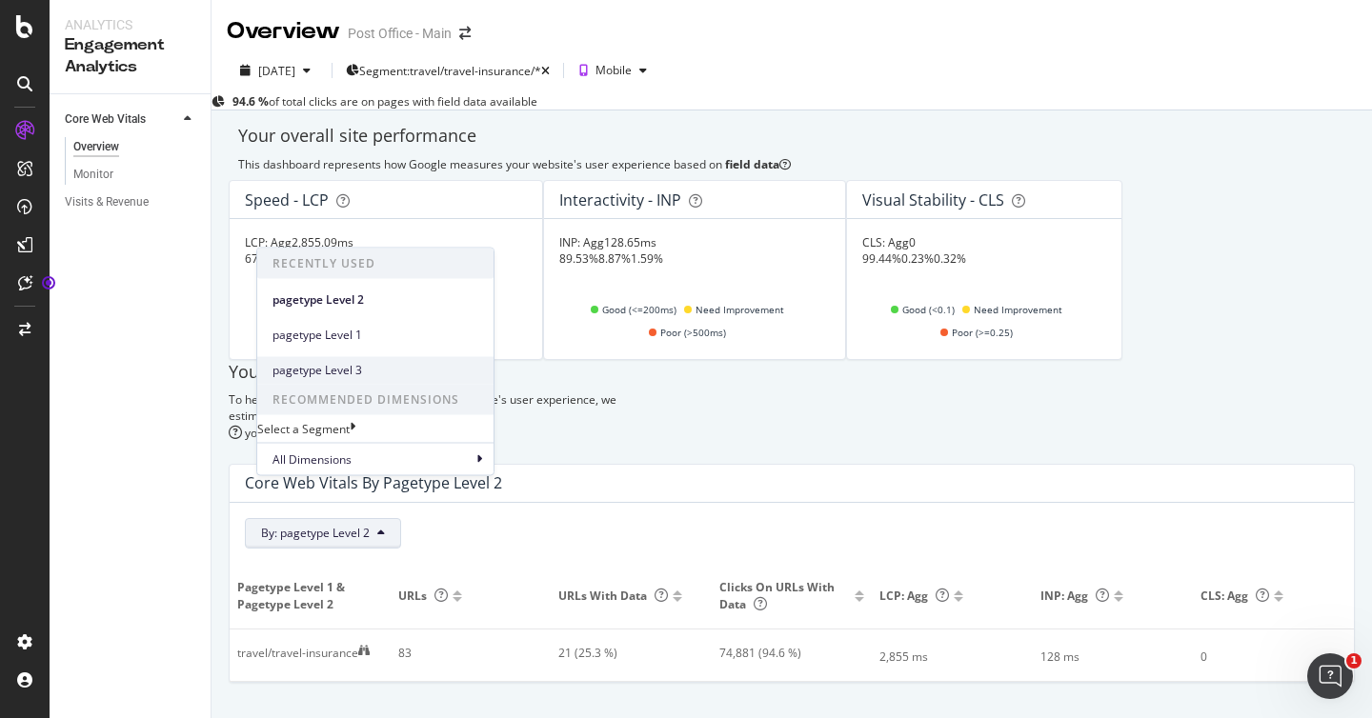
click at [384, 362] on span "pagetype Level 3" at bounding box center [375, 370] width 206 height 17
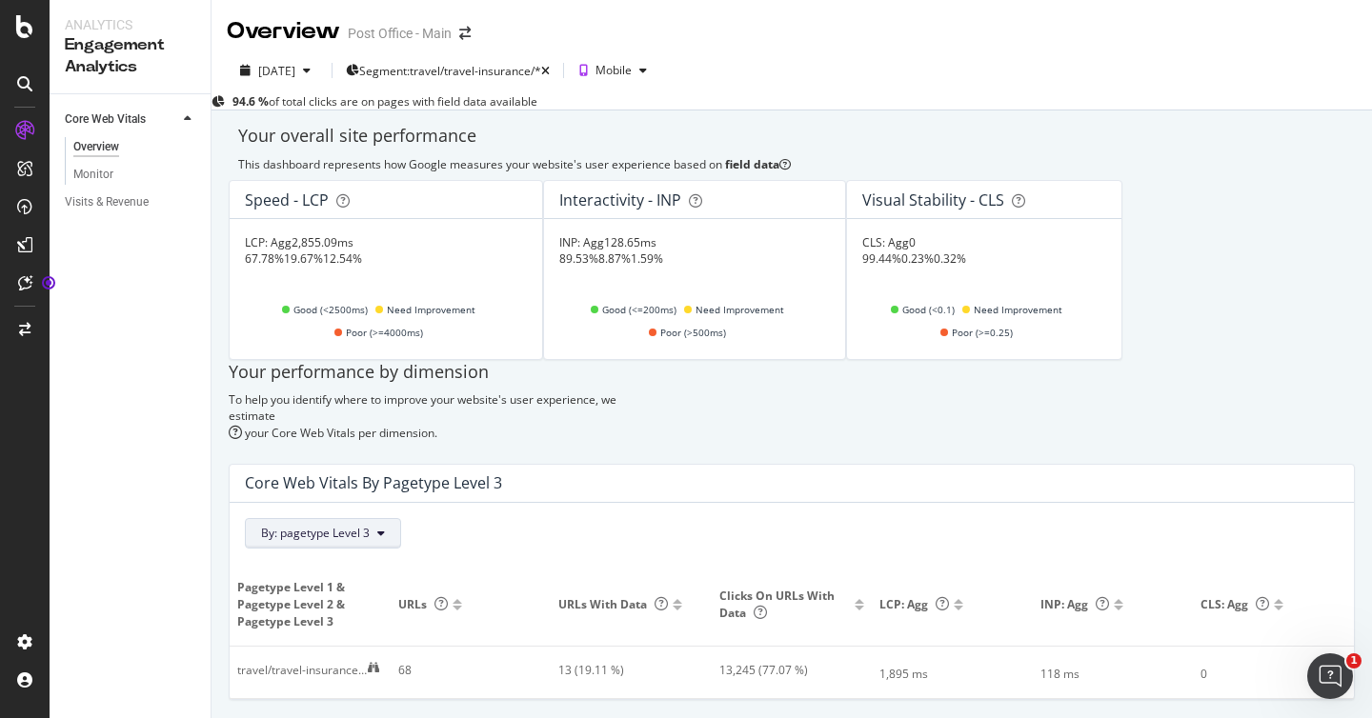
click at [368, 525] on span "By: pagetype Level 3" at bounding box center [315, 533] width 109 height 16
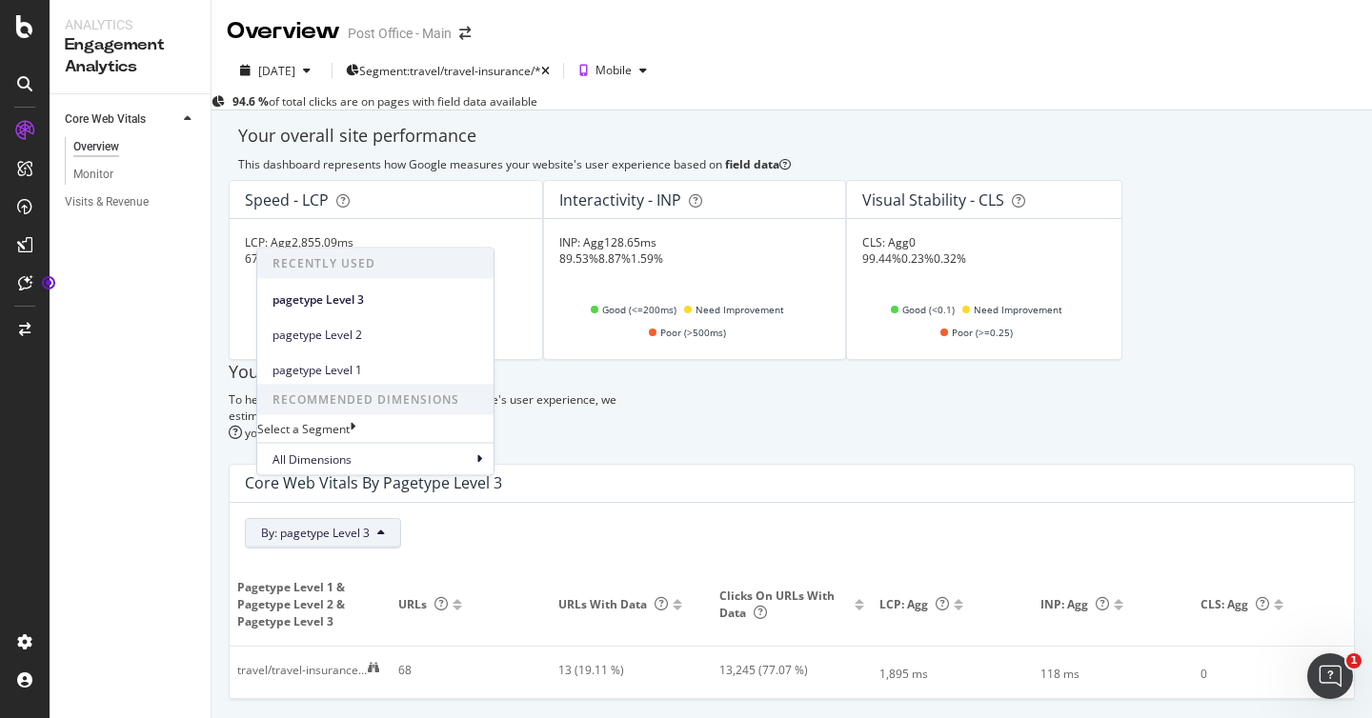
click at [371, 430] on div "Select a Segment" at bounding box center [375, 428] width 236 height 16
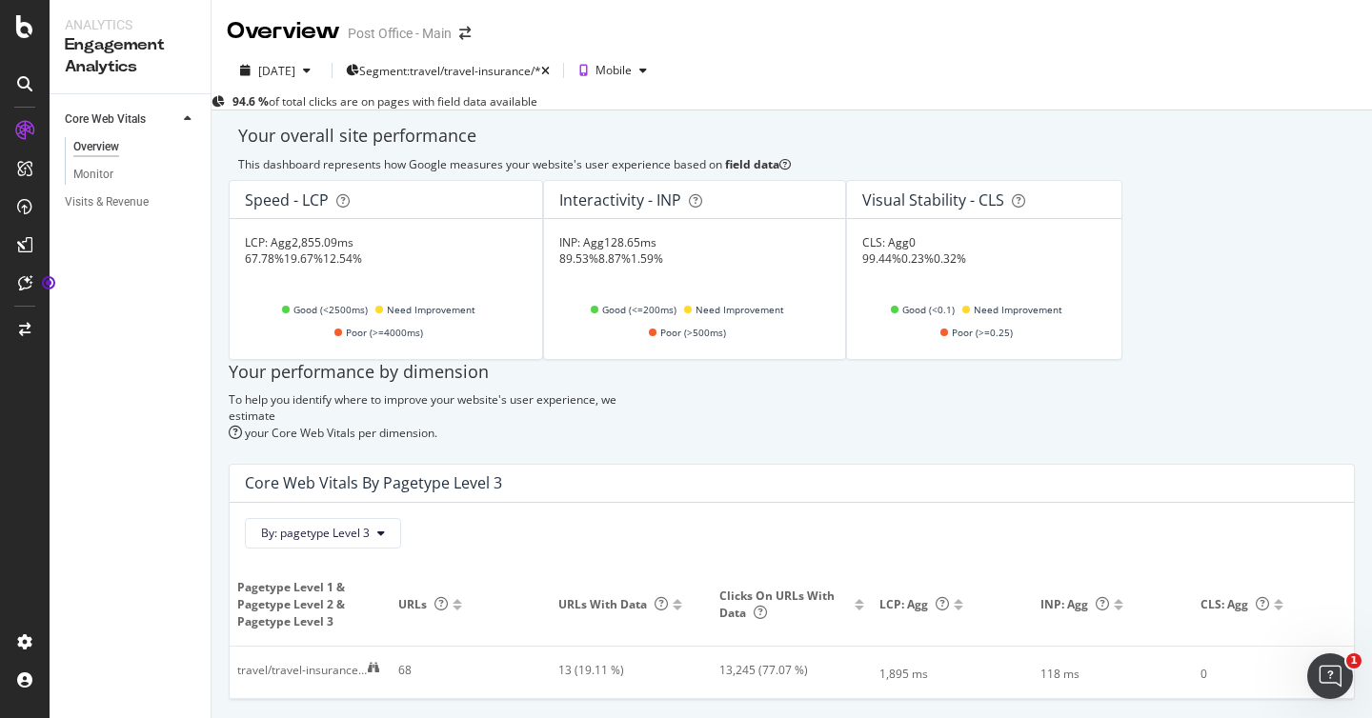
click at [531, 518] on div "By: pagetype Level 3" at bounding box center [792, 533] width 1094 height 30
click at [359, 525] on span "By: pagetype Level 3" at bounding box center [315, 533] width 109 height 16
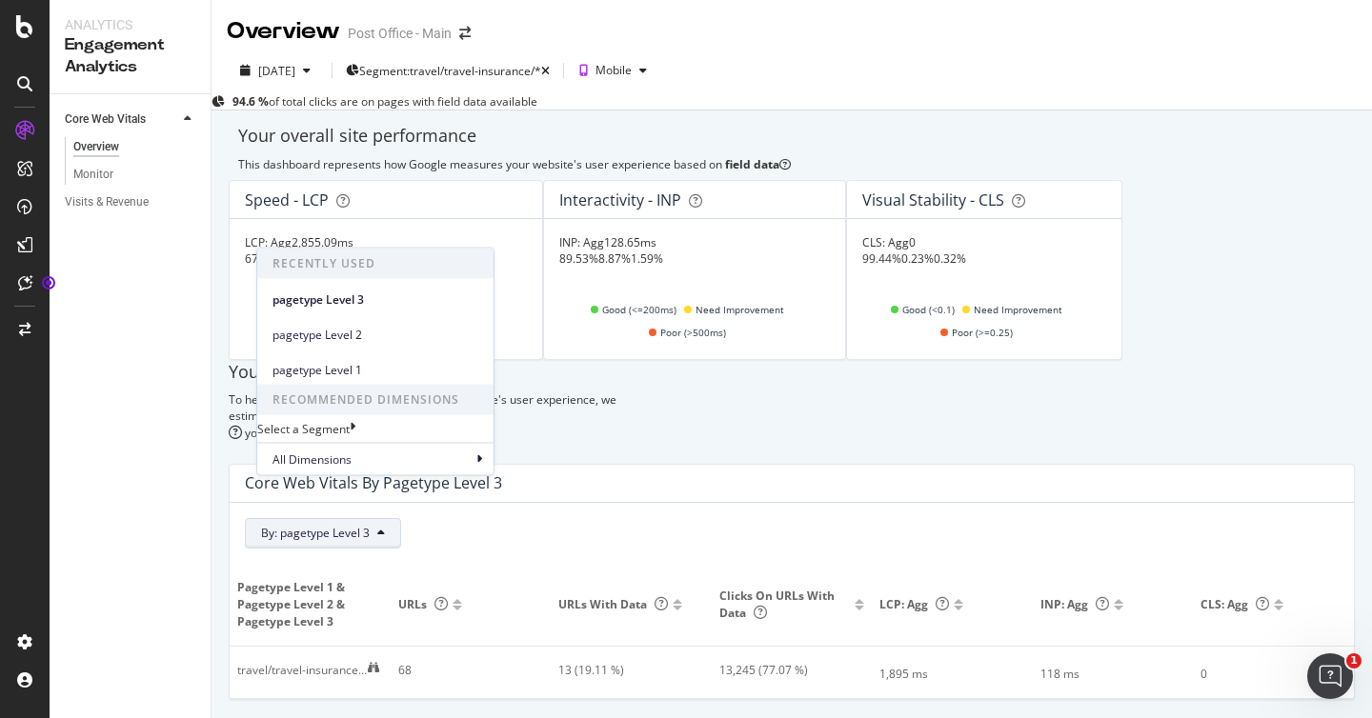
click at [379, 647] on td "travel/travel-insurance/guides" at bounding box center [310, 673] width 161 height 52
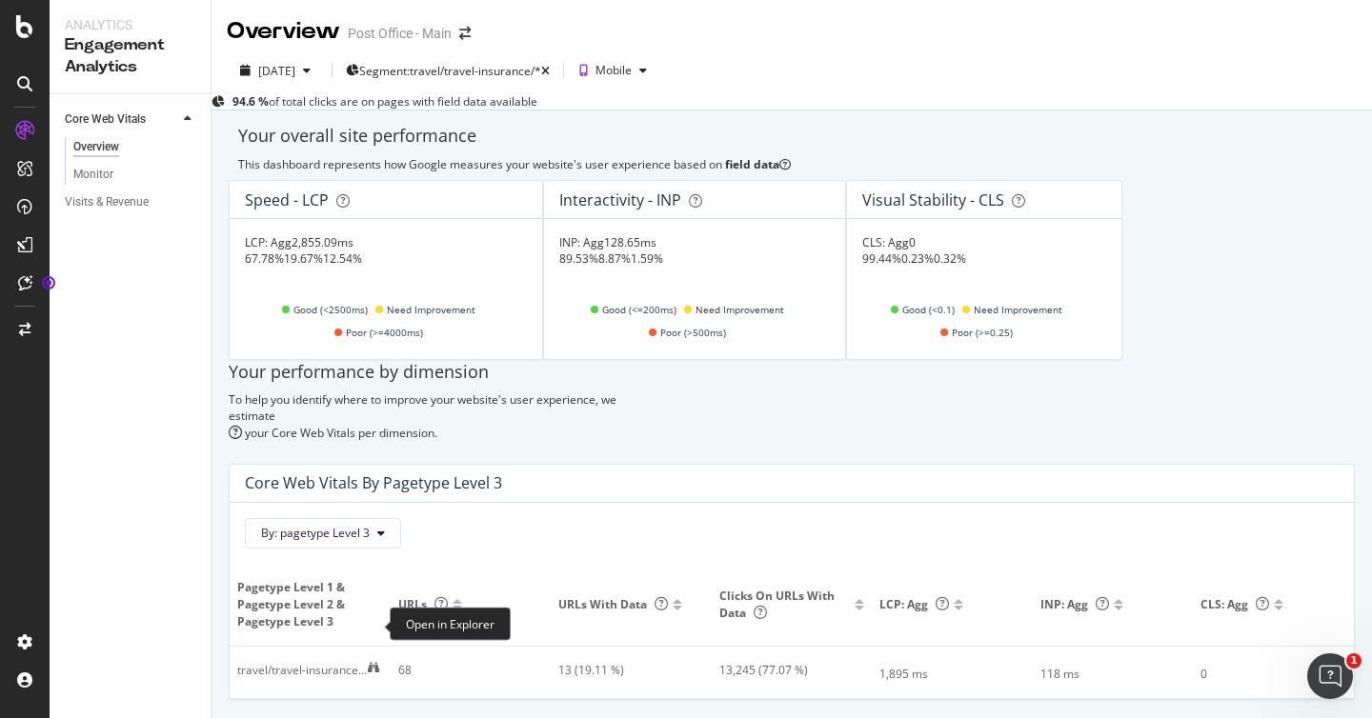
click at [374, 662] on icon at bounding box center [373, 667] width 11 height 11
click at [97, 168] on div "Monitor" at bounding box center [93, 175] width 40 height 20
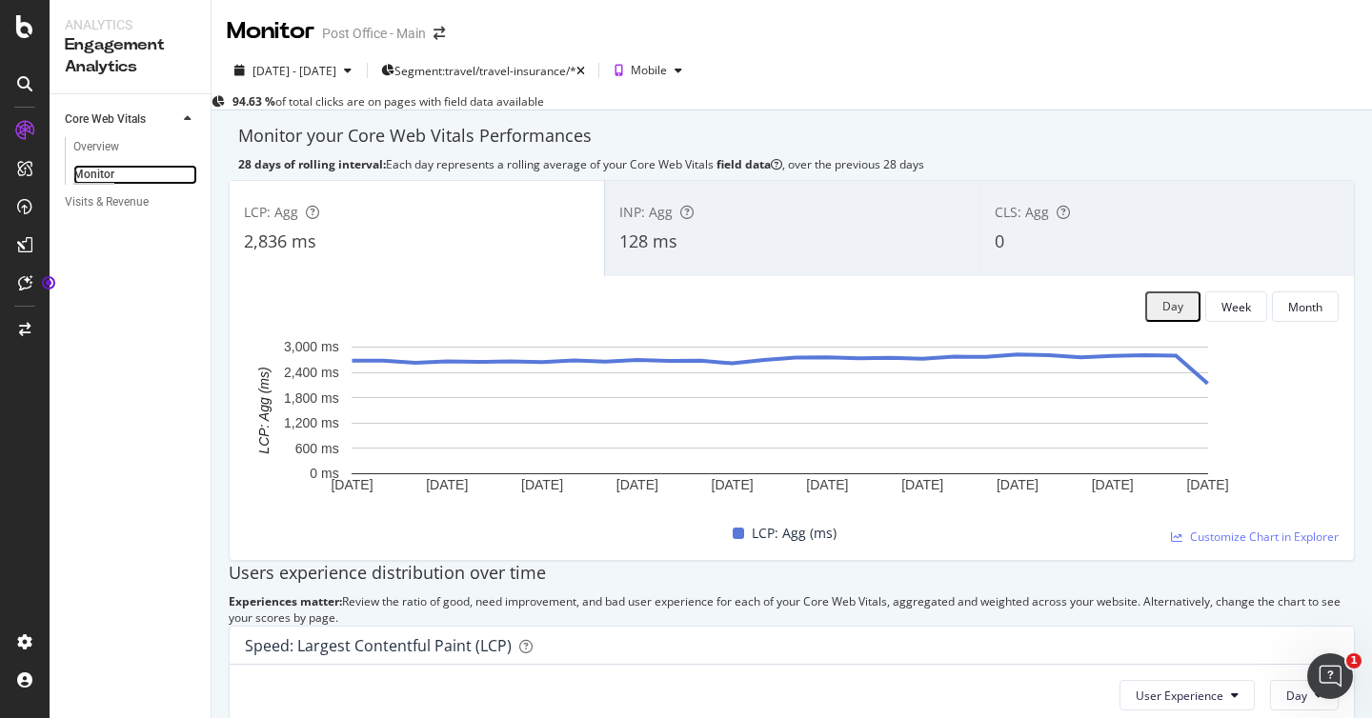
scroll to position [572, 0]
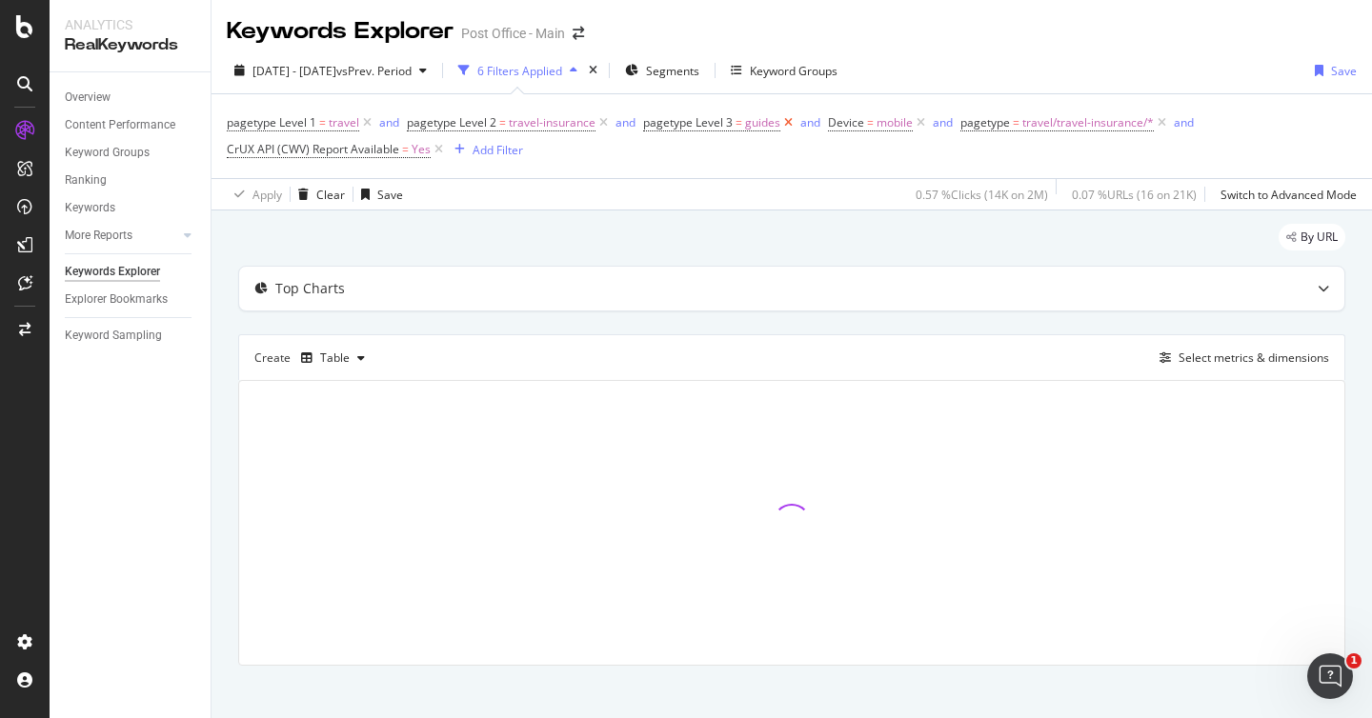
click at [784, 127] on icon at bounding box center [788, 122] width 16 height 19
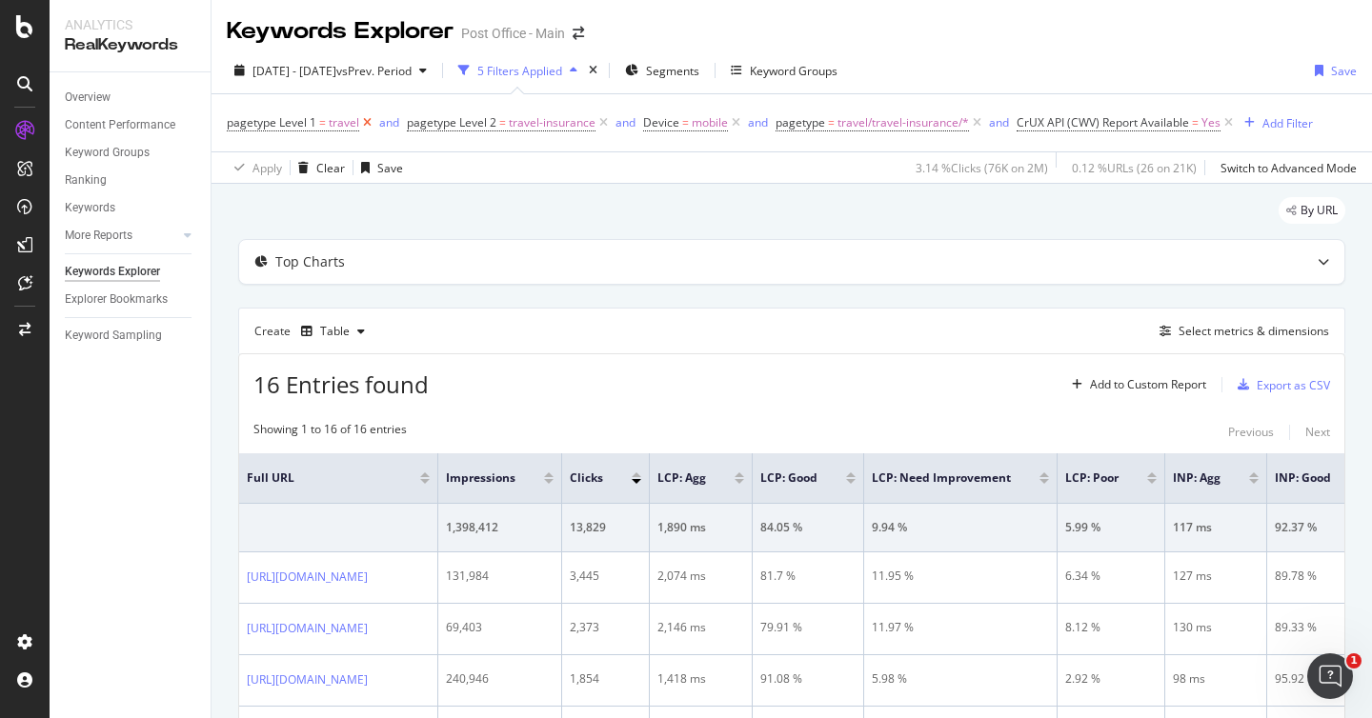
click at [365, 128] on icon at bounding box center [367, 122] width 16 height 19
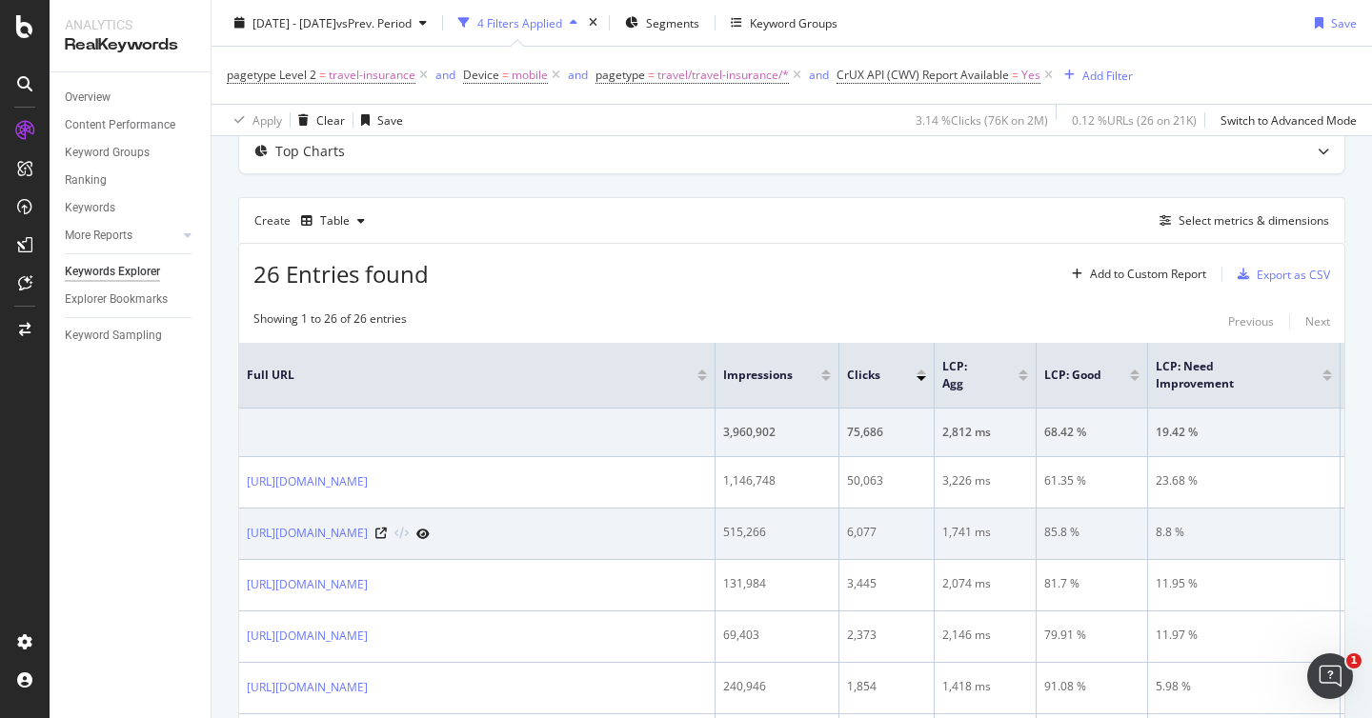
scroll to position [108, 0]
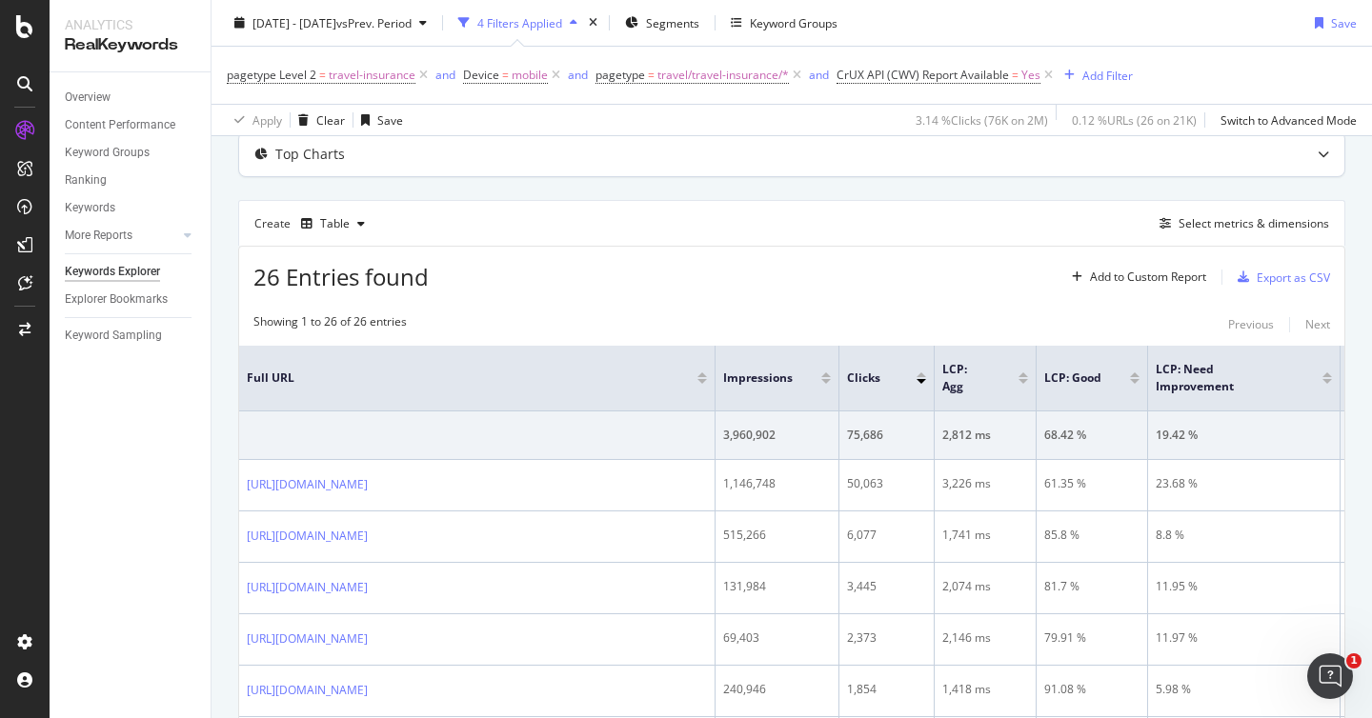
click at [1316, 161] on div at bounding box center [1323, 154] width 42 height 44
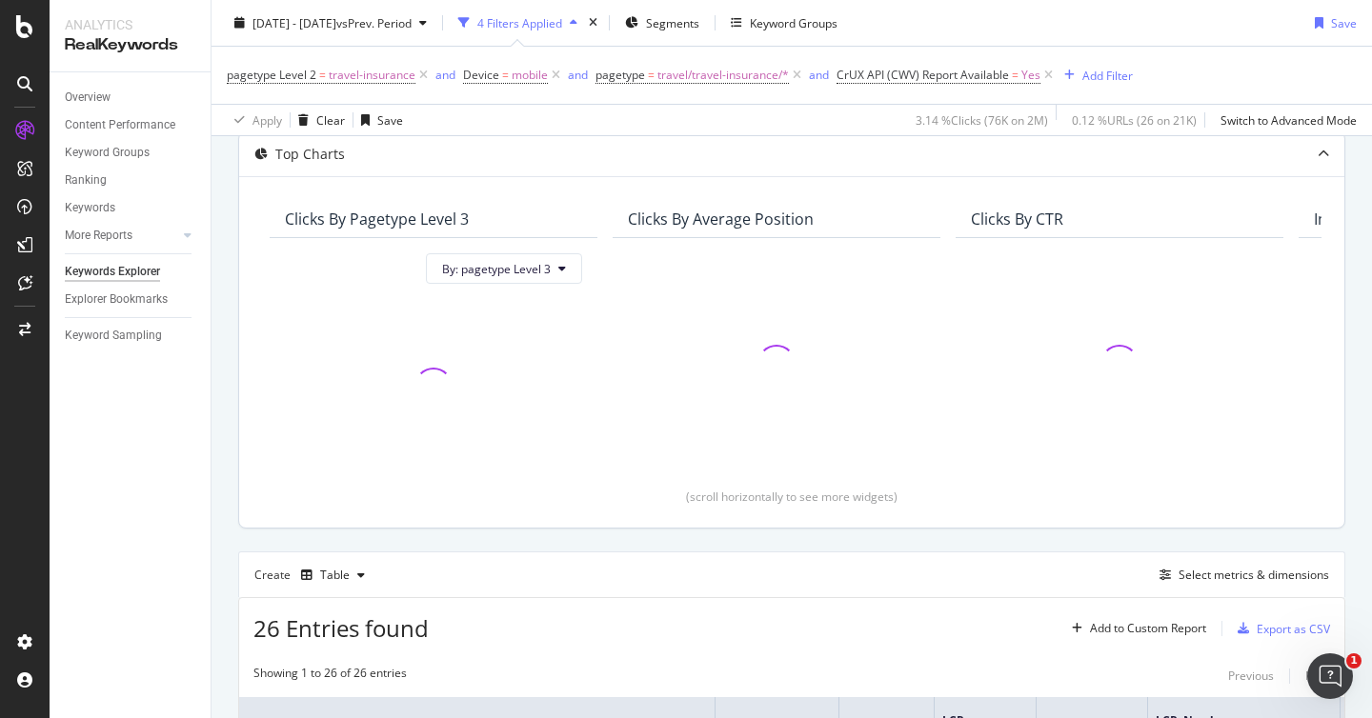
click at [1316, 161] on div at bounding box center [1323, 154] width 42 height 44
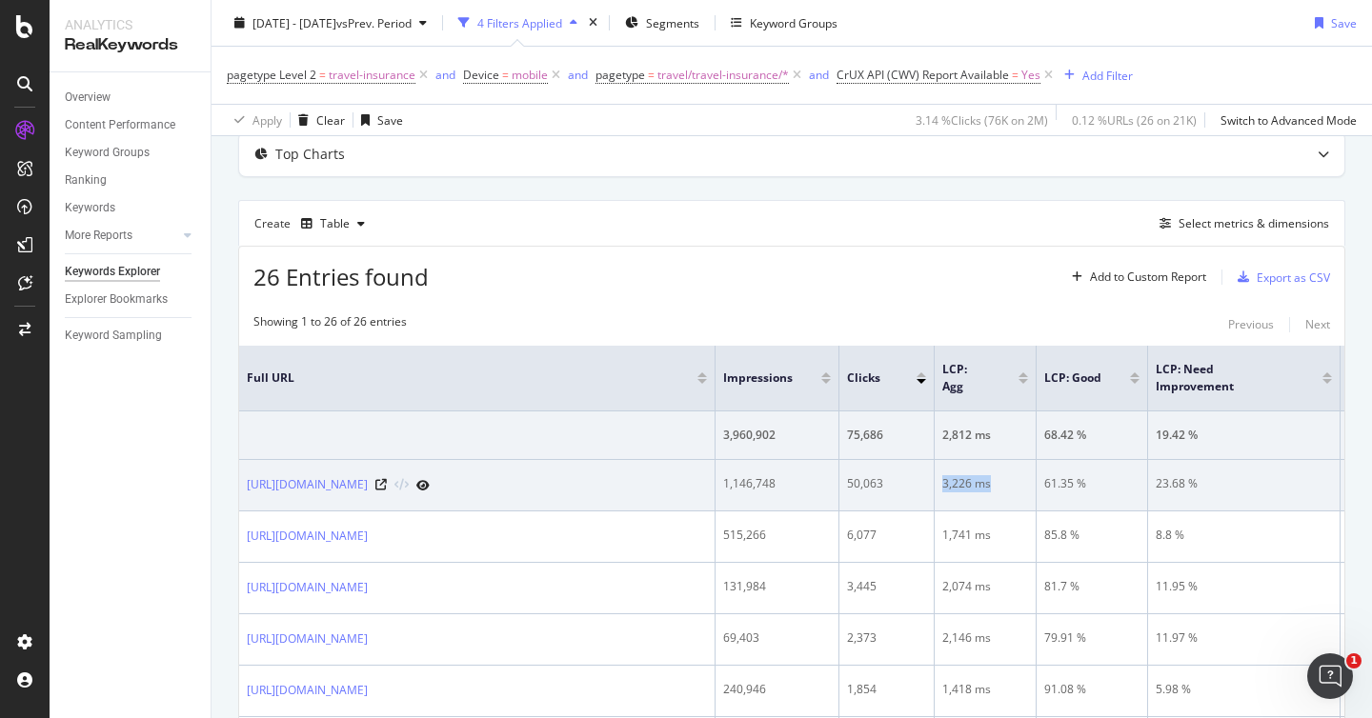
drag, startPoint x: 992, startPoint y: 485, endPoint x: 936, endPoint y: 486, distance: 55.3
click at [936, 486] on td "3,226 ms" at bounding box center [985, 485] width 102 height 51
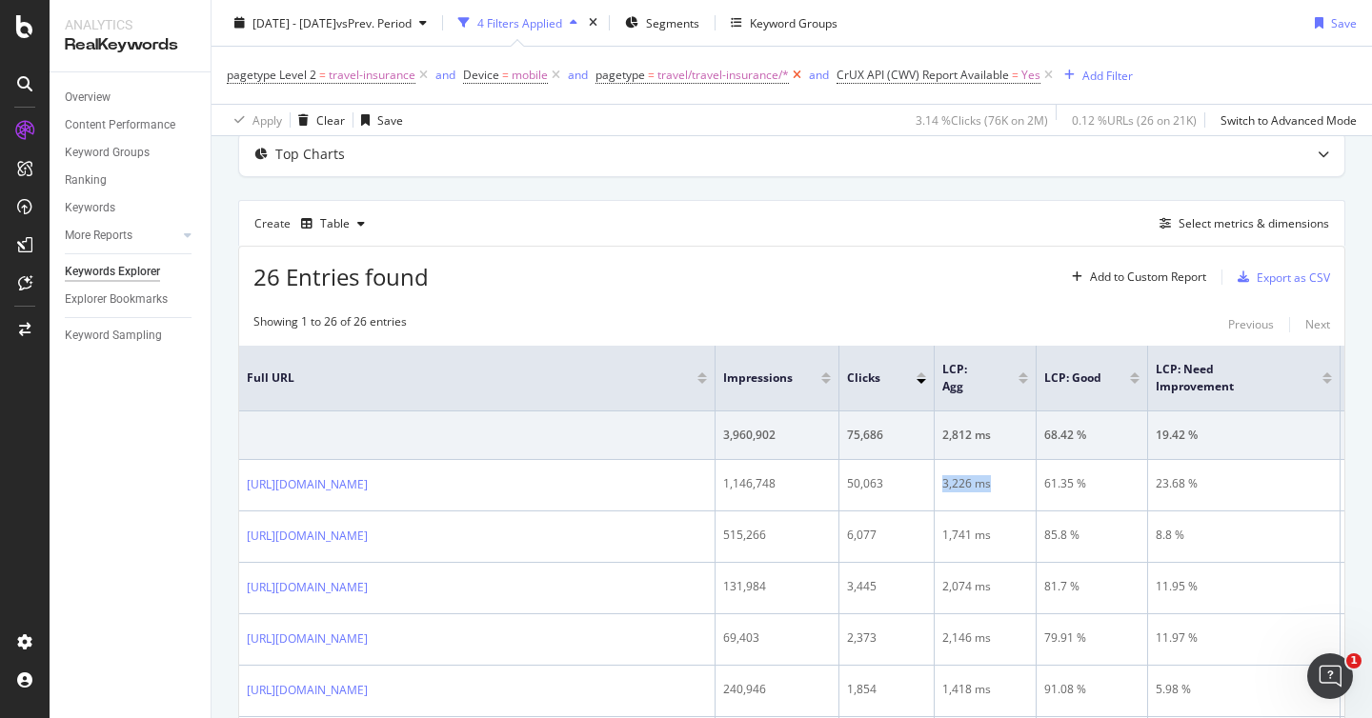
click at [793, 75] on icon at bounding box center [797, 75] width 16 height 19
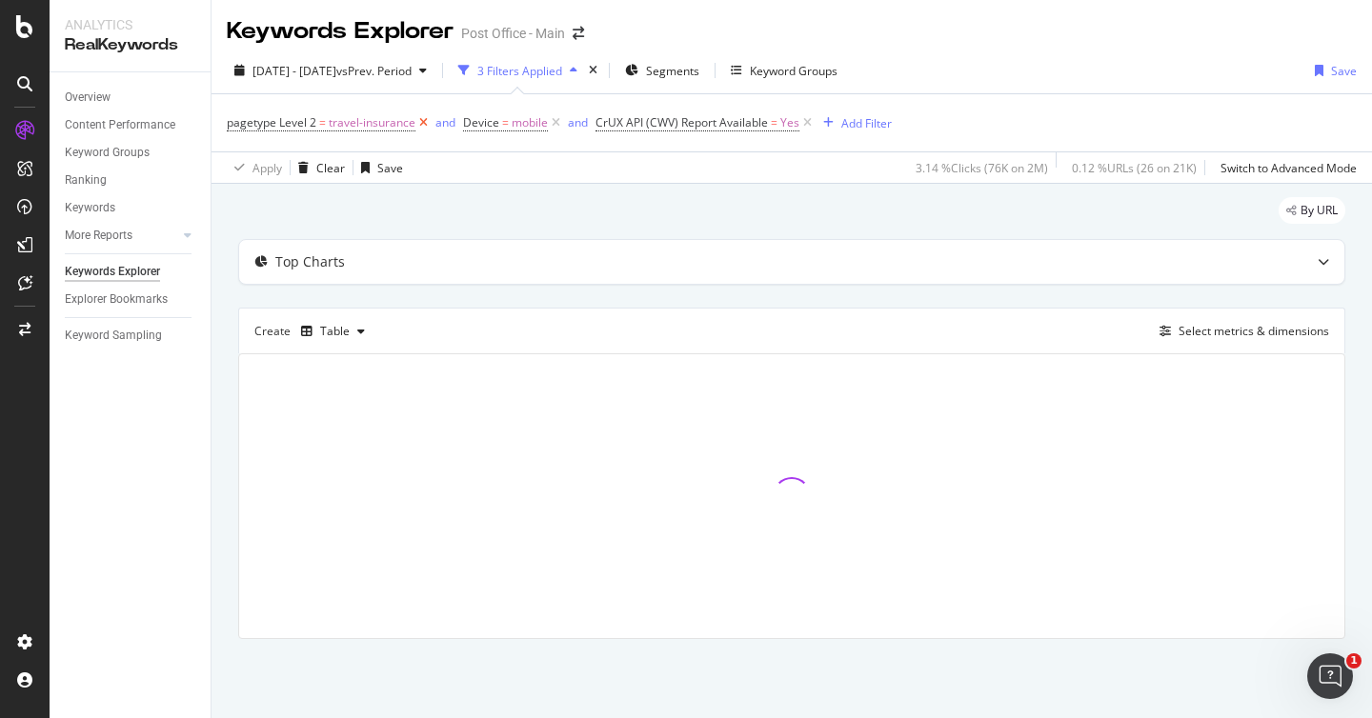
click at [426, 123] on icon at bounding box center [423, 122] width 16 height 19
click at [699, 75] on span "Segments" at bounding box center [672, 71] width 53 height 16
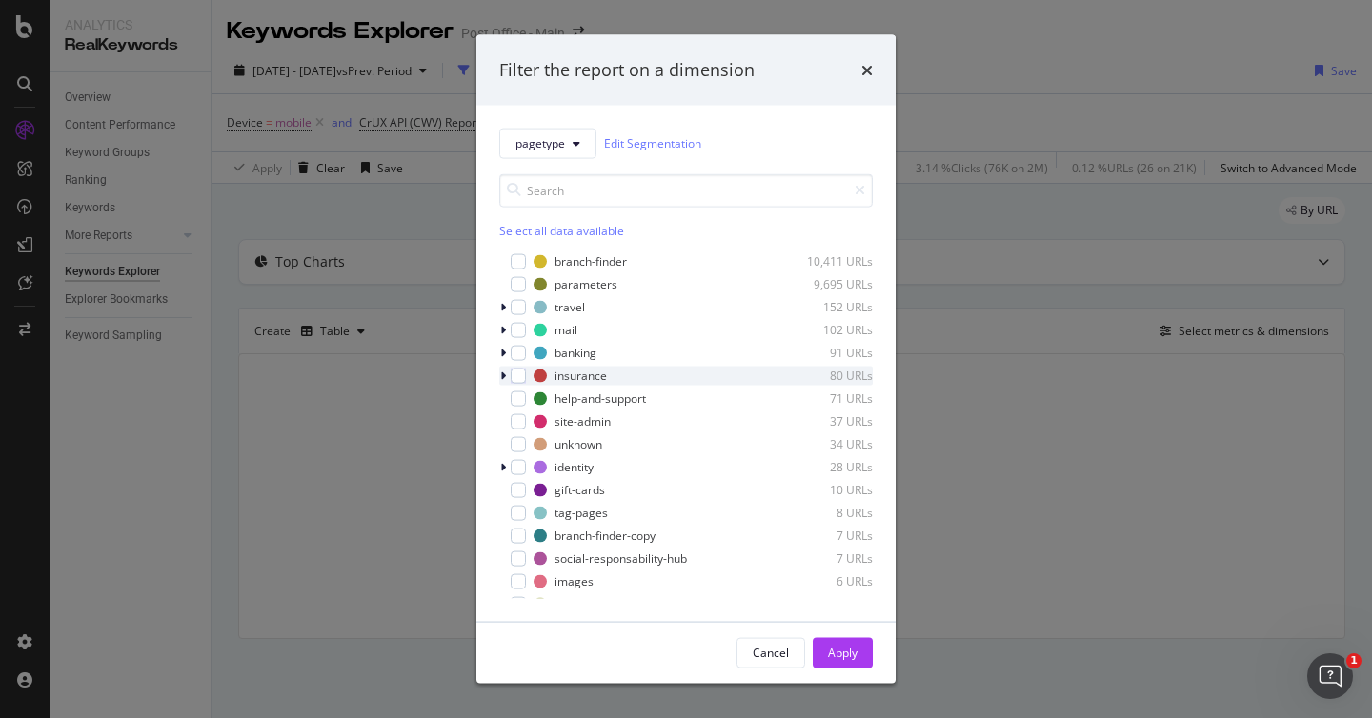
click at [499, 378] on div "modal" at bounding box center [504, 375] width 11 height 19
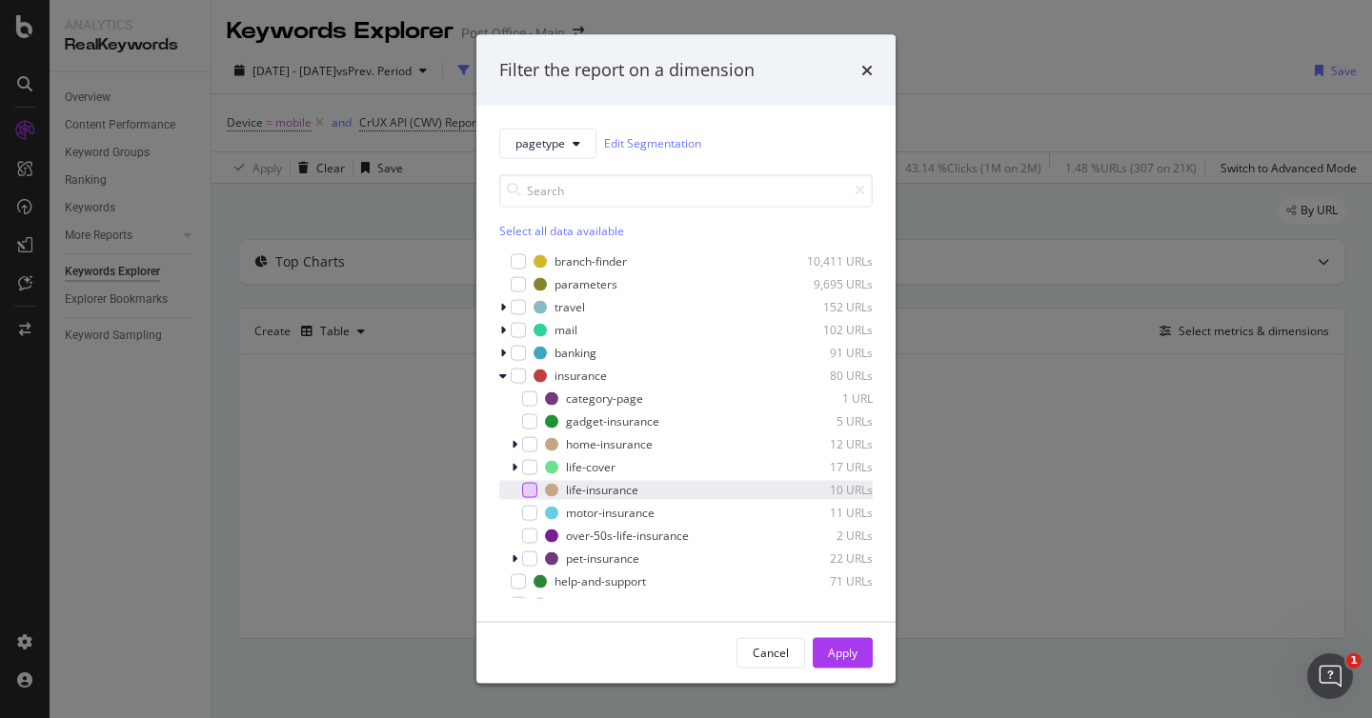
click at [532, 492] on div "modal" at bounding box center [529, 489] width 15 height 15
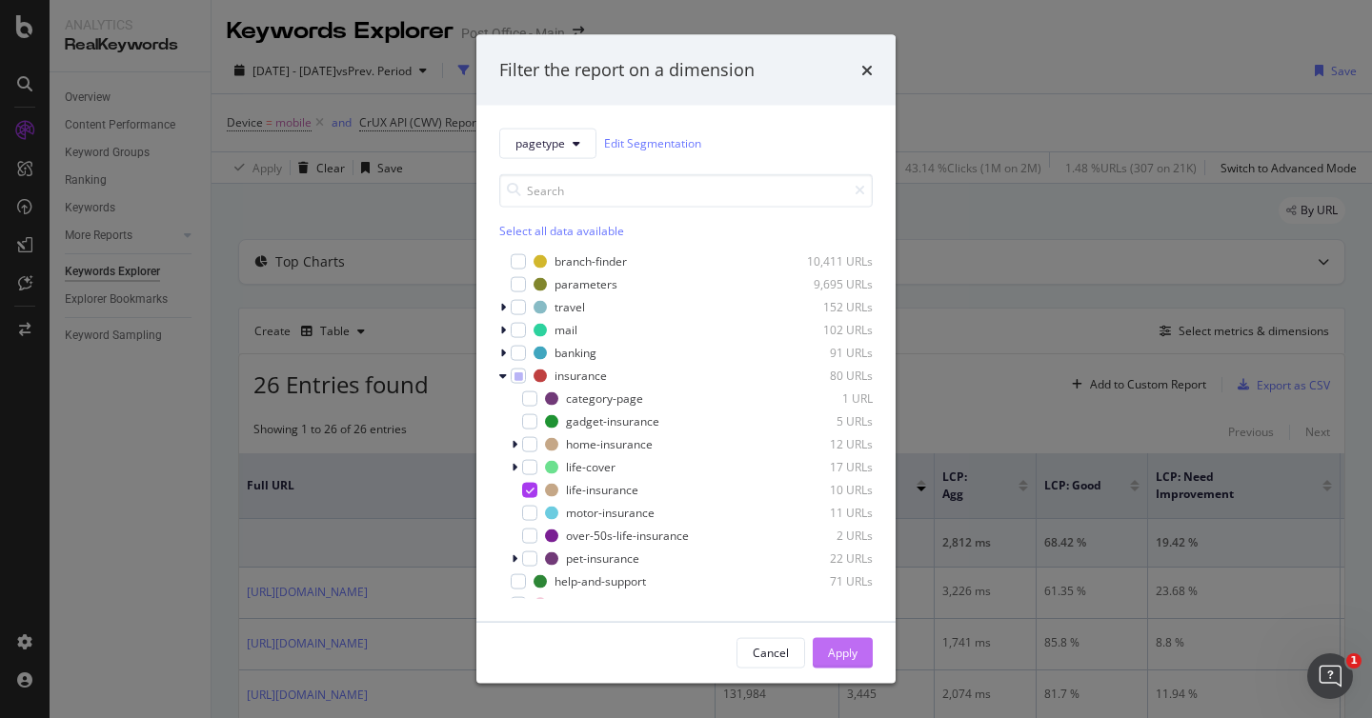
click at [864, 653] on button "Apply" at bounding box center [843, 652] width 60 height 30
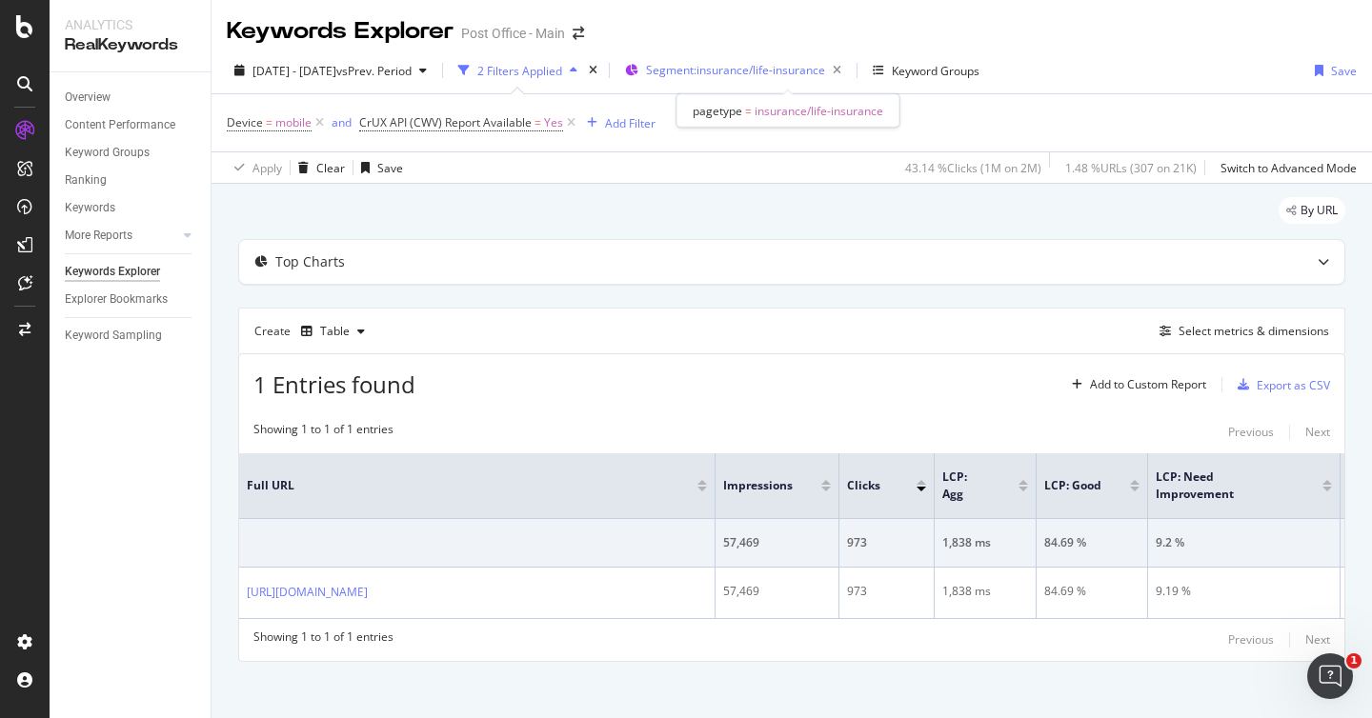
click at [760, 68] on span "Segment: insurance/life-insurance" at bounding box center [735, 70] width 179 height 16
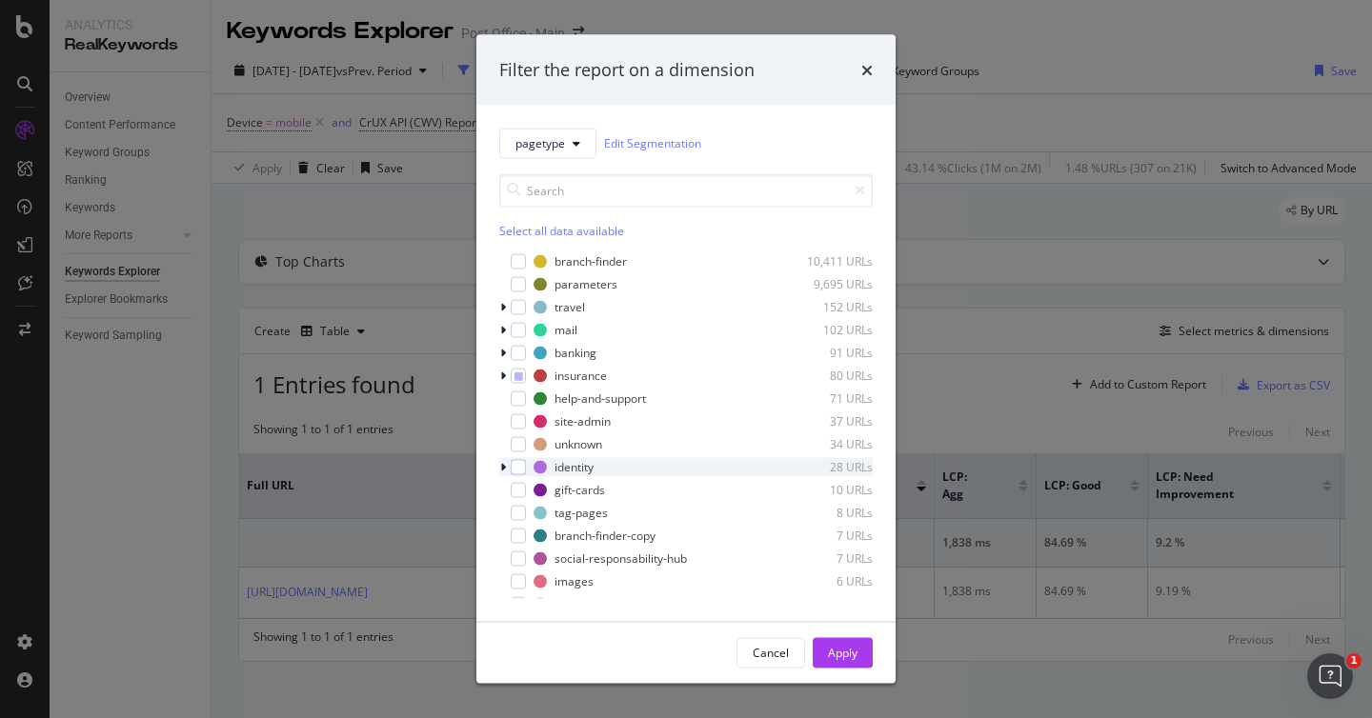
click at [500, 468] on icon "modal" at bounding box center [503, 466] width 6 height 11
click at [499, 468] on icon "modal" at bounding box center [503, 466] width 8 height 11
click at [506, 375] on div "modal" at bounding box center [504, 375] width 11 height 19
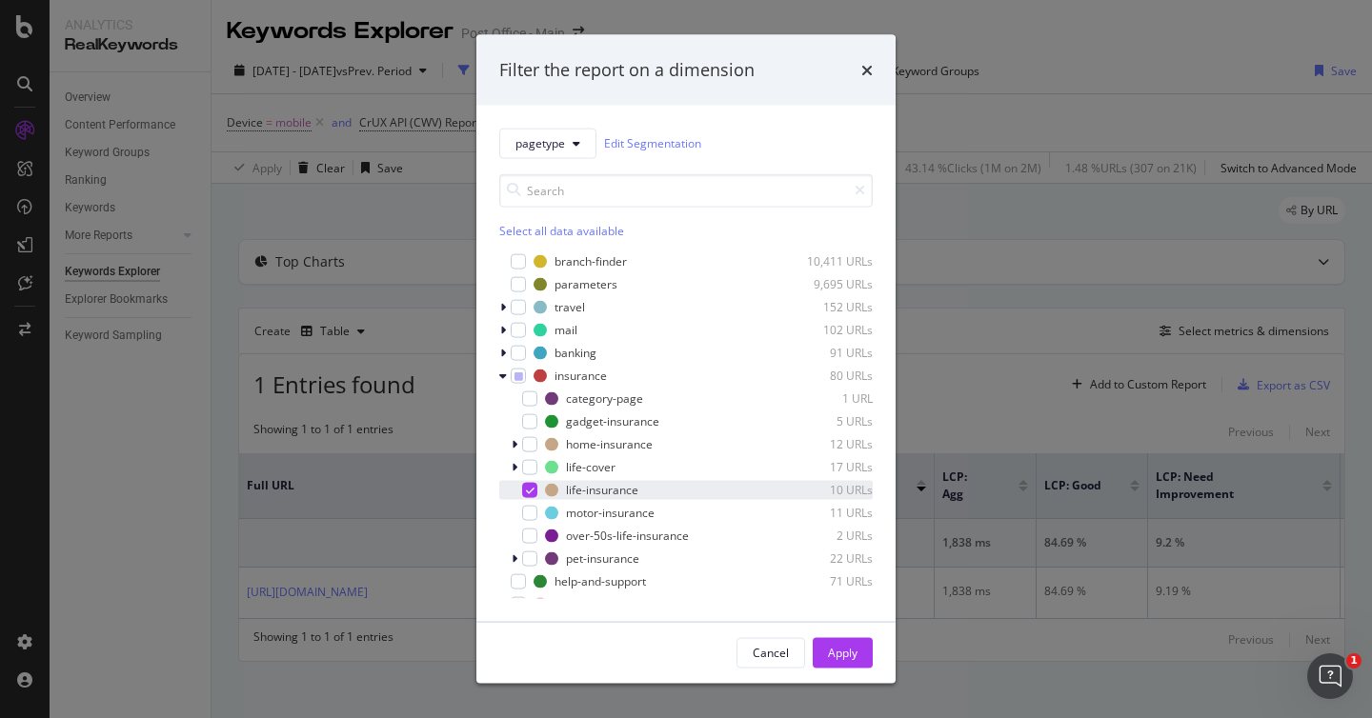
click at [529, 489] on icon "modal" at bounding box center [530, 490] width 9 height 10
click at [517, 470] on div "modal" at bounding box center [516, 466] width 11 height 19
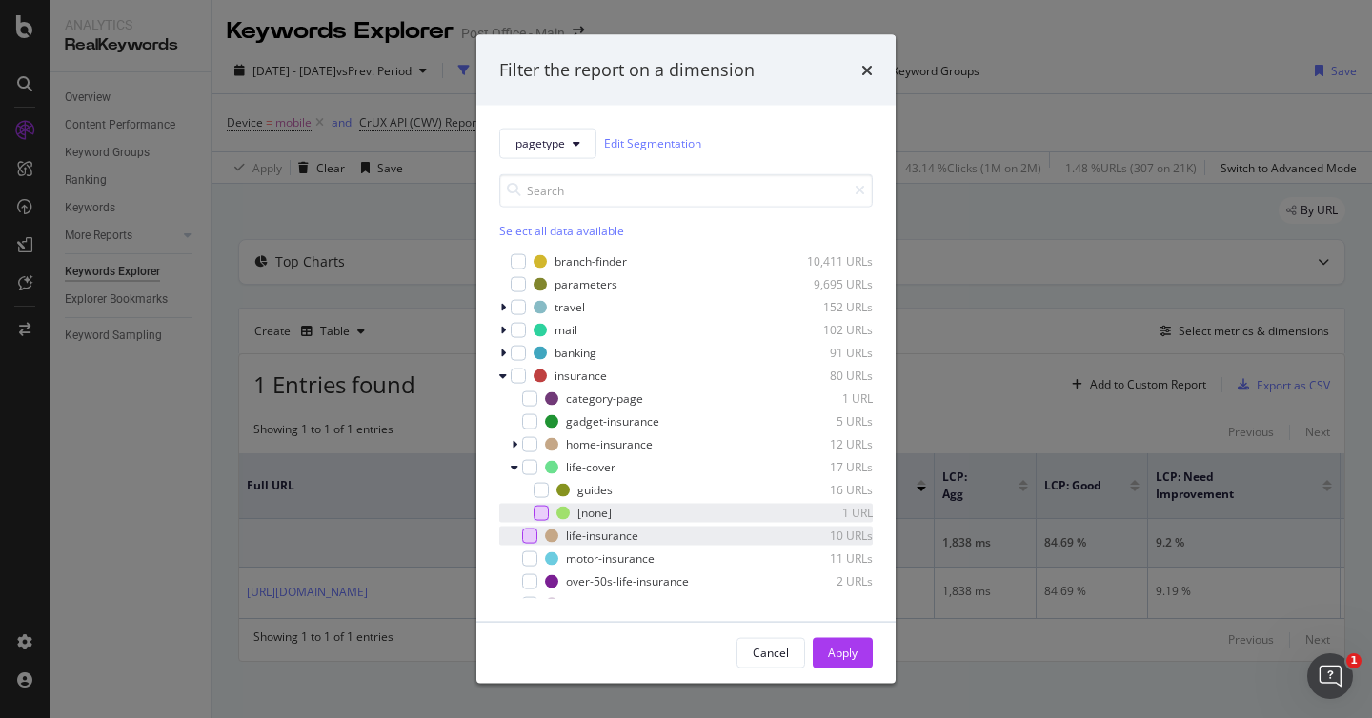
click at [540, 511] on div "modal" at bounding box center [540, 512] width 15 height 15
click at [546, 512] on div "modal" at bounding box center [540, 512] width 15 height 15
click at [528, 582] on div "modal" at bounding box center [529, 580] width 15 height 15
click at [851, 657] on div "Apply" at bounding box center [843, 653] width 30 height 16
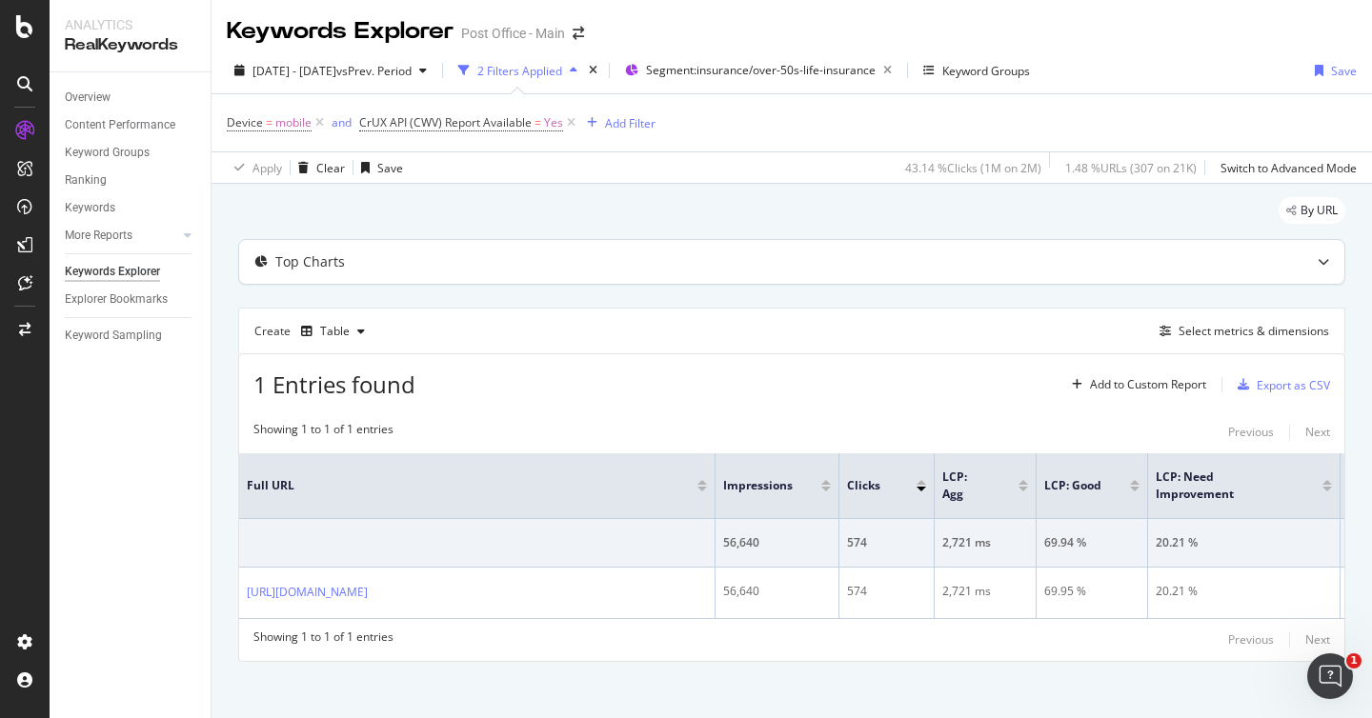
click at [993, 278] on div "Top Charts" at bounding box center [791, 262] width 1105 height 44
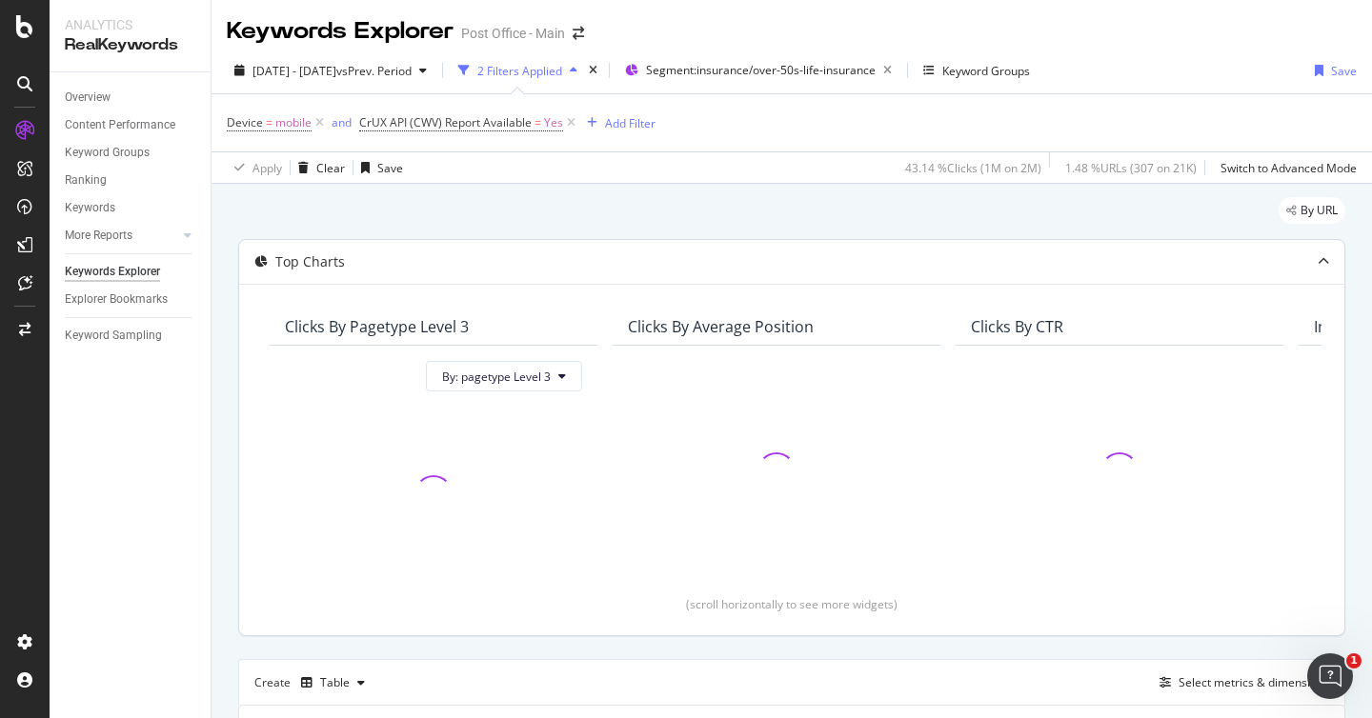
click at [993, 278] on div "Top Charts" at bounding box center [791, 262] width 1105 height 44
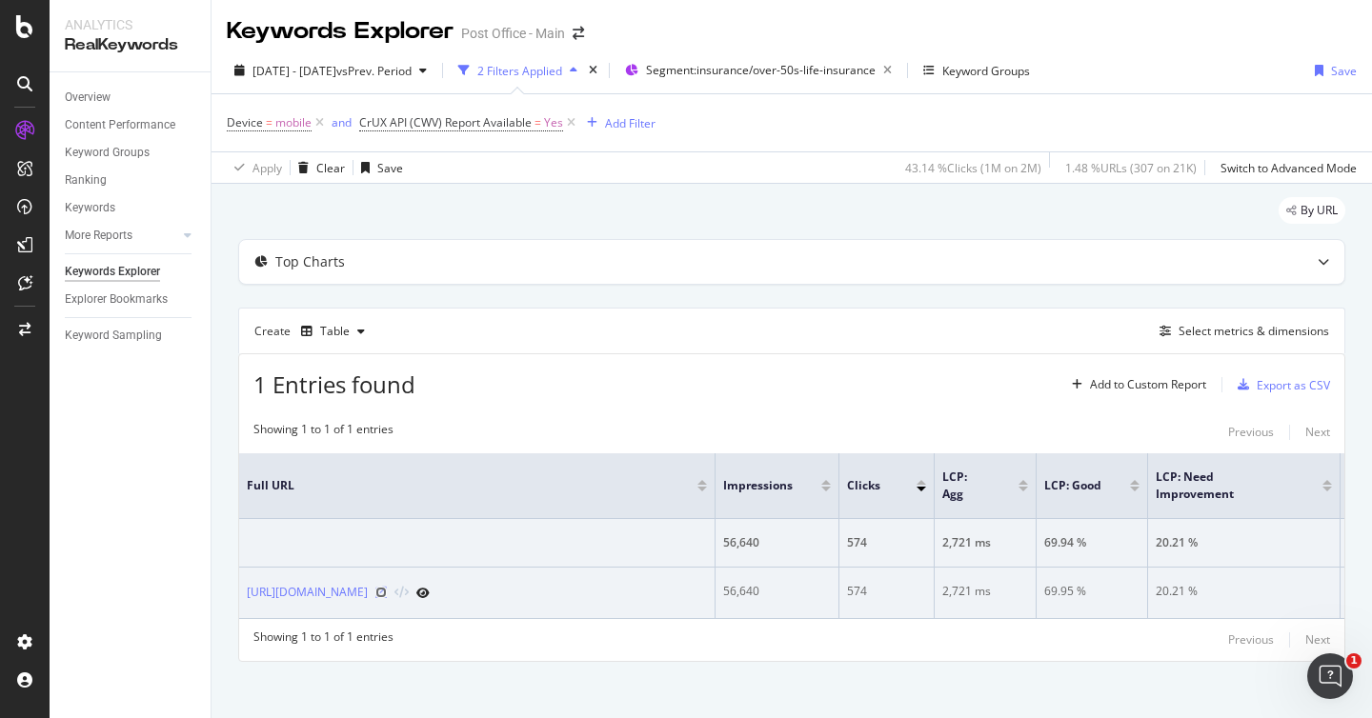
click at [387, 594] on icon at bounding box center [380, 592] width 11 height 11
